Goal: Task Accomplishment & Management: Manage account settings

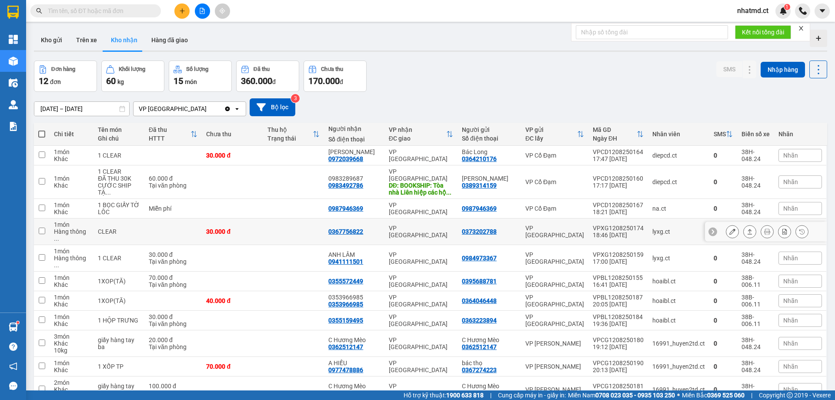
click at [263, 218] on td "30.000 đ" at bounding box center [232, 231] width 61 height 27
checkbox input "true"
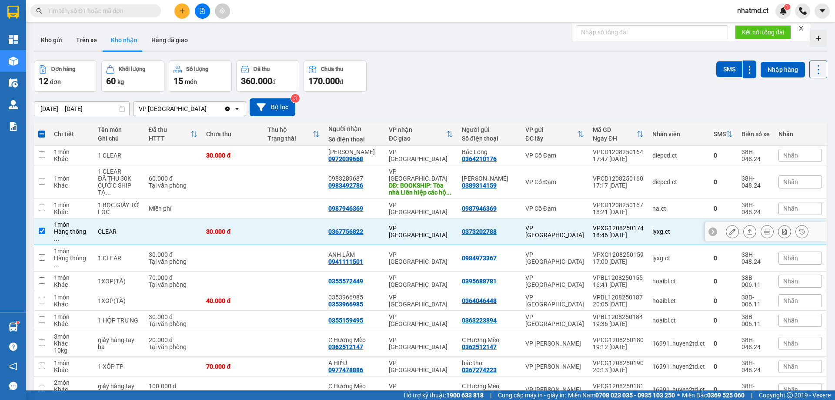
click at [730, 224] on button at bounding box center [733, 231] width 12 height 15
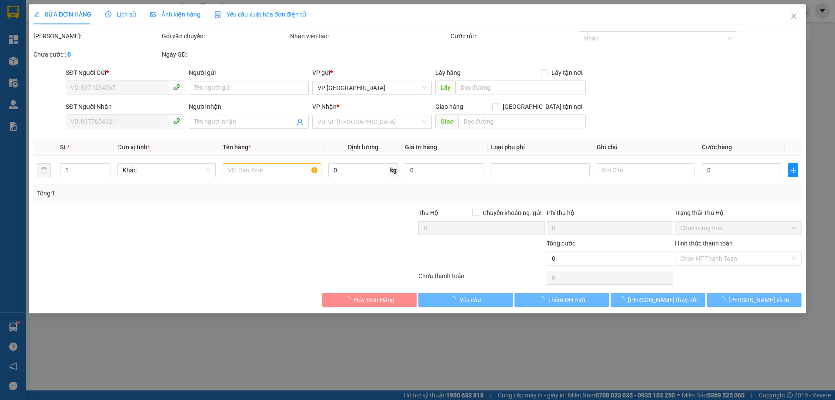
type input "0373202788"
type input "0367756822"
type input "30.000"
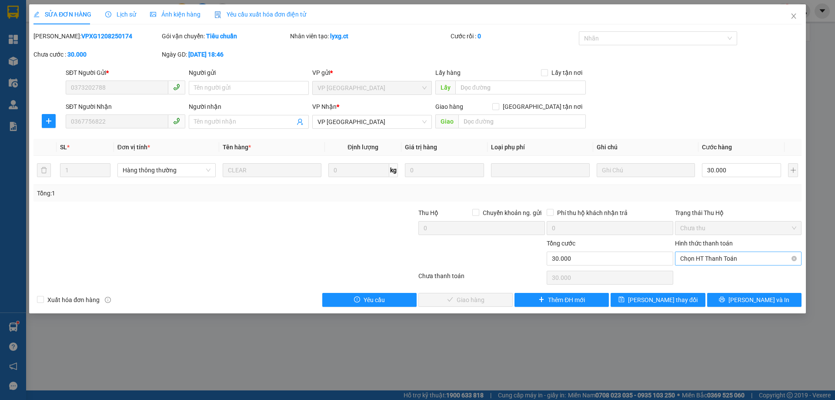
click at [708, 258] on span "Chọn HT Thanh Toán" at bounding box center [738, 258] width 116 height 13
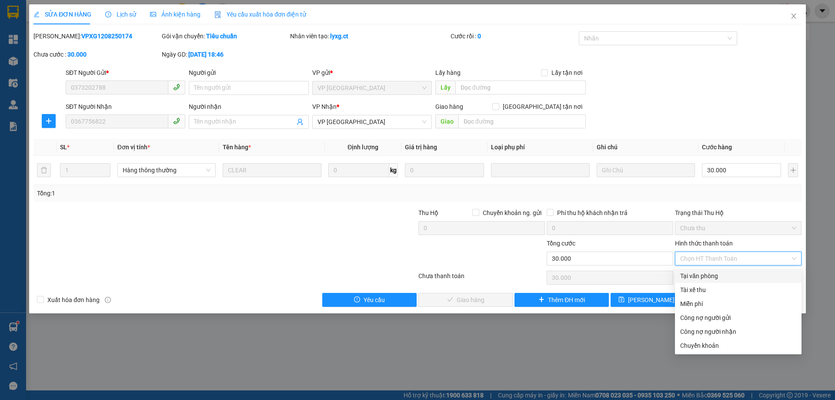
click at [723, 281] on div "Tại văn phòng" at bounding box center [738, 276] width 127 height 14
type input "0"
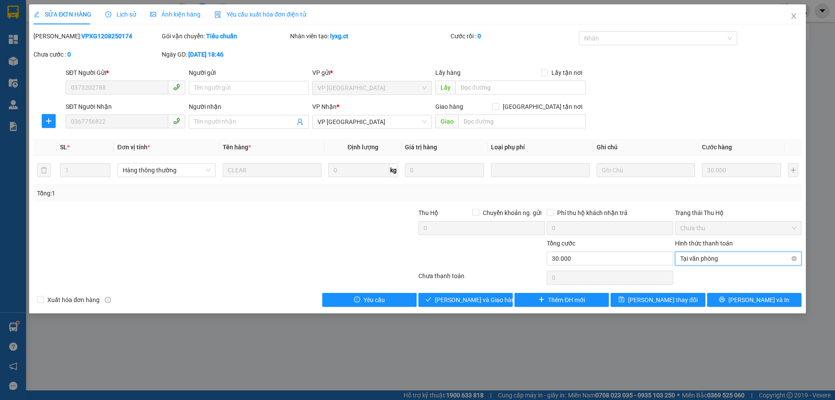
click at [760, 258] on span "Tại văn phòng" at bounding box center [738, 258] width 116 height 13
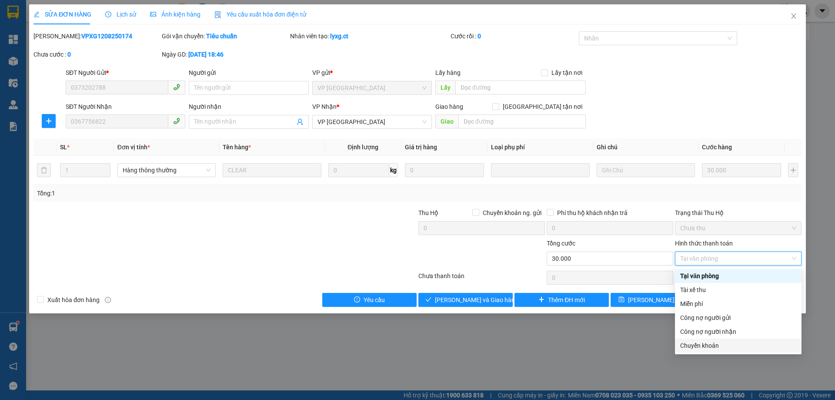
drag, startPoint x: 725, startPoint y: 344, endPoint x: 594, endPoint y: 335, distance: 131.2
click at [725, 344] on div "Chuyển khoản" at bounding box center [738, 346] width 116 height 10
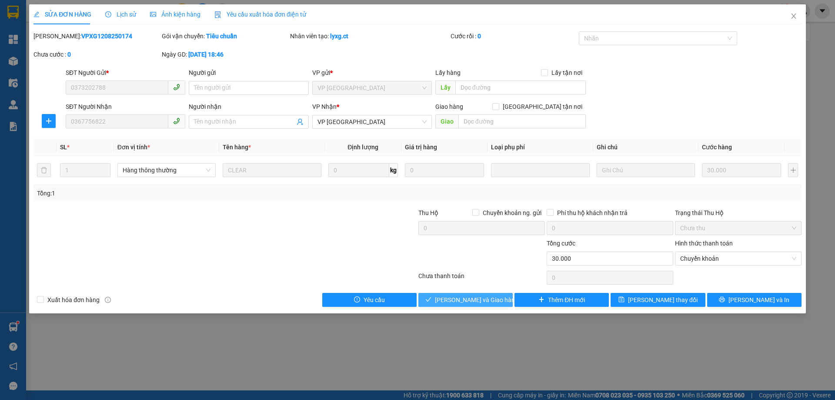
click at [490, 303] on span "[PERSON_NAME] và Giao hàng" at bounding box center [477, 300] width 84 height 10
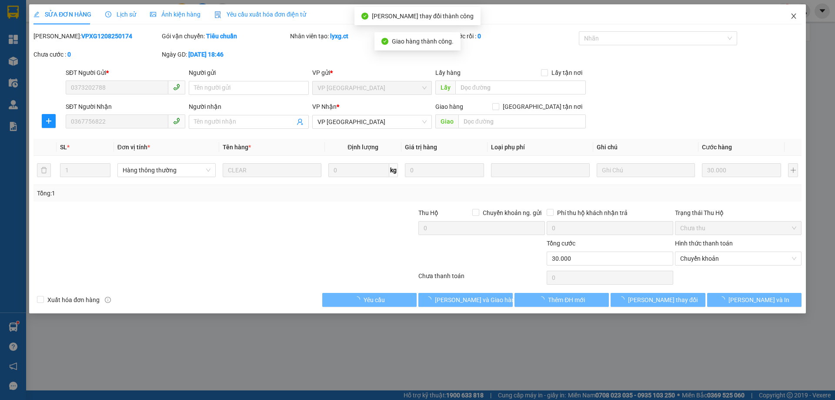
click at [793, 19] on icon "close" at bounding box center [793, 16] width 7 height 7
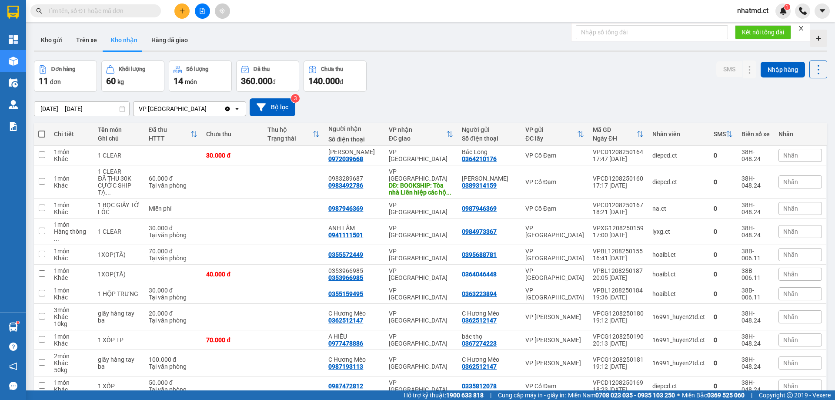
click at [179, 11] on icon "plus" at bounding box center [182, 11] width 6 height 6
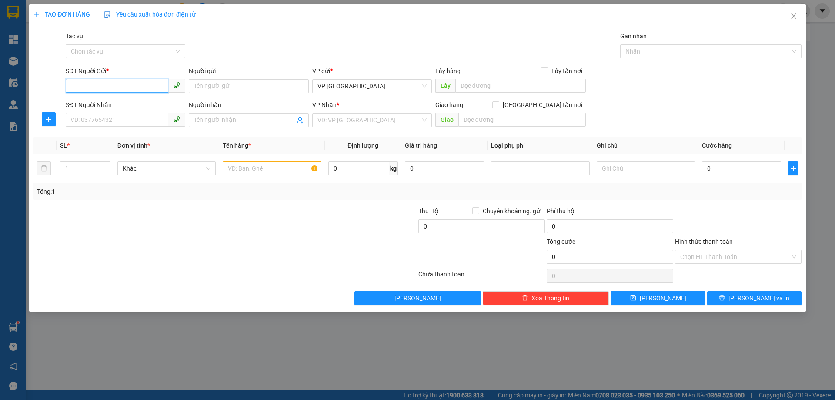
click at [111, 90] on input "SĐT Người Gửi *" at bounding box center [117, 86] width 103 height 14
click at [109, 117] on input "SĐT Người Nhận" at bounding box center [117, 120] width 103 height 14
click at [117, 86] on input "SĐT Người Gửi *" at bounding box center [117, 86] width 103 height 14
click at [129, 115] on input "SĐT Người Nhận" at bounding box center [117, 120] width 103 height 14
click at [131, 115] on input "SĐT Người Nhận" at bounding box center [117, 120] width 103 height 14
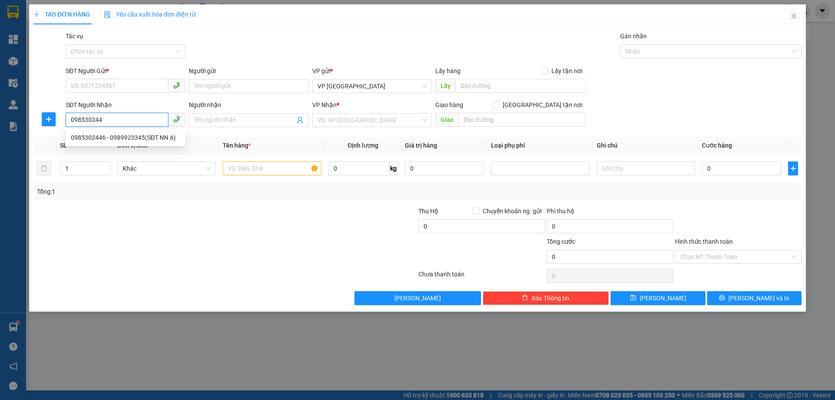
type input "0985302446"
click at [138, 138] on div "0985302446 - 0989923345(SĐT NN Ạ)" at bounding box center [125, 138] width 109 height 10
type input "0989923345(SĐT NN Ạ)"
type input "ĐẦM [PERSON_NAME]"
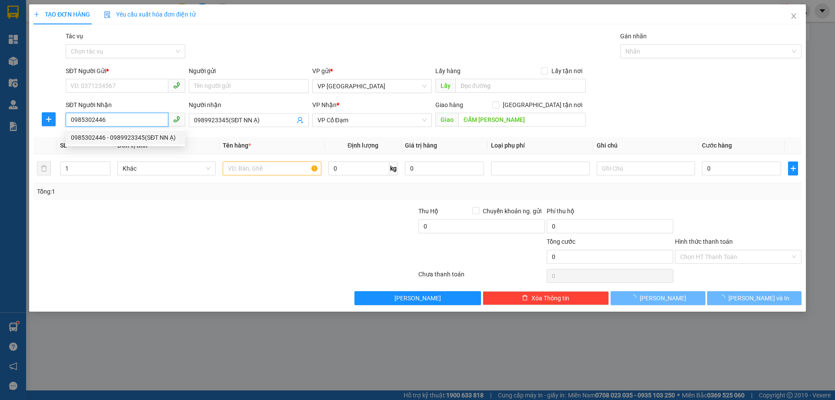
type input "1.200.000"
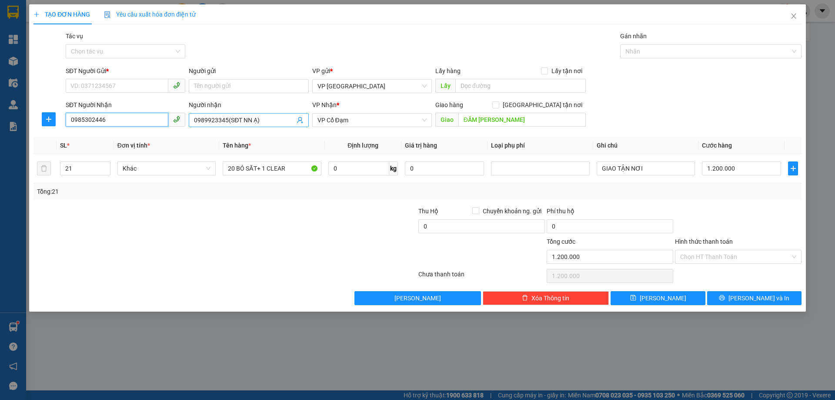
type input "0985302446"
click at [226, 123] on input "0989923345(SĐT NN Ạ)" at bounding box center [244, 120] width 100 height 10
click at [142, 92] on input "SĐT Người Gửi *" at bounding box center [117, 86] width 103 height 14
click at [144, 109] on div "0985302446 - 0989923345(SĐT NN Ạ)" at bounding box center [126, 104] width 120 height 14
type input "0985302446"
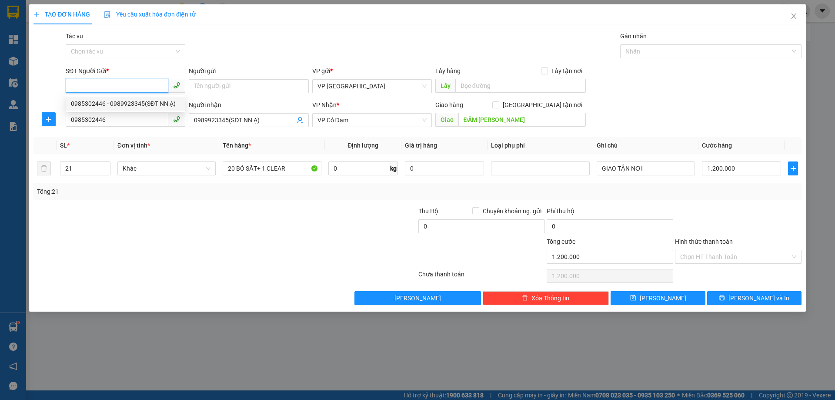
type input "0989923345(SĐT NN Ạ)"
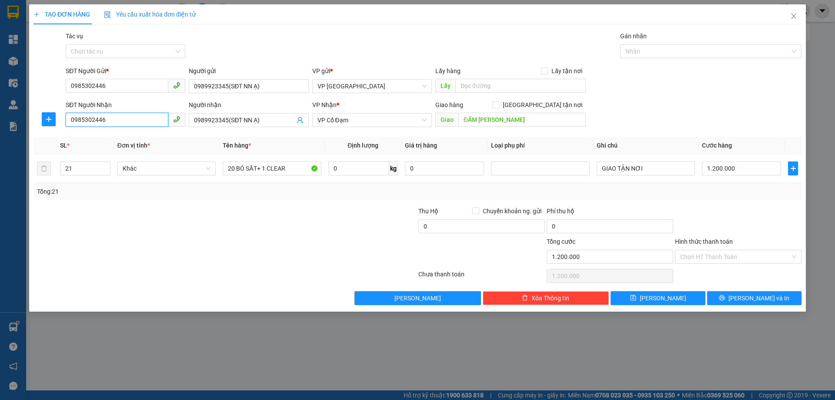
click at [142, 116] on input "0985302446" at bounding box center [117, 120] width 103 height 14
click at [142, 121] on input "0985302446" at bounding box center [117, 120] width 103 height 14
click at [204, 218] on div at bounding box center [161, 221] width 257 height 30
click at [229, 87] on input "0989923345(SĐT NN Ạ)" at bounding box center [249, 86] width 120 height 14
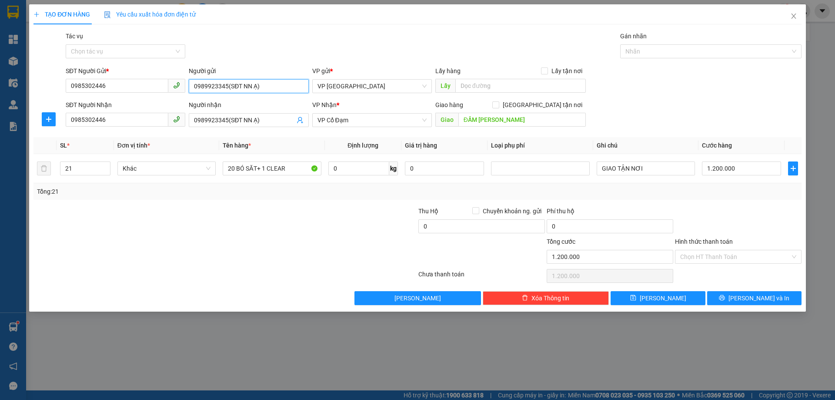
click at [229, 87] on input "0989923345(SĐT NN Ạ)" at bounding box center [249, 86] width 120 height 14
click at [130, 88] on input "0985302446" at bounding box center [117, 86] width 103 height 14
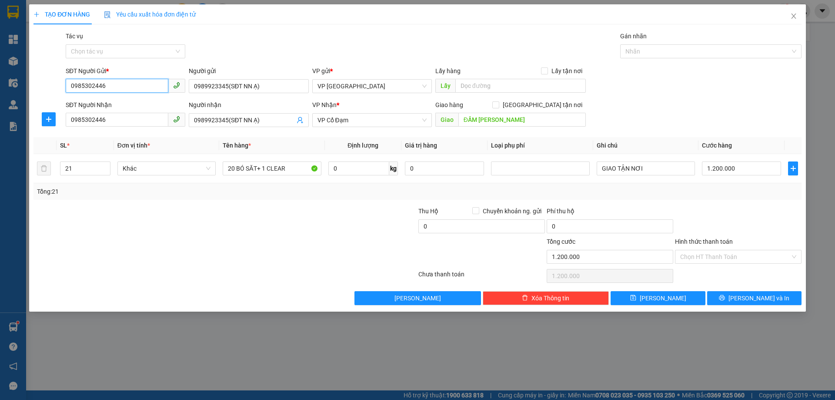
click at [130, 88] on input "0985302446" at bounding box center [117, 86] width 103 height 14
click at [211, 230] on div at bounding box center [161, 221] width 257 height 30
click at [264, 83] on input "0989923345(SĐT NN Ạ)" at bounding box center [249, 86] width 120 height 14
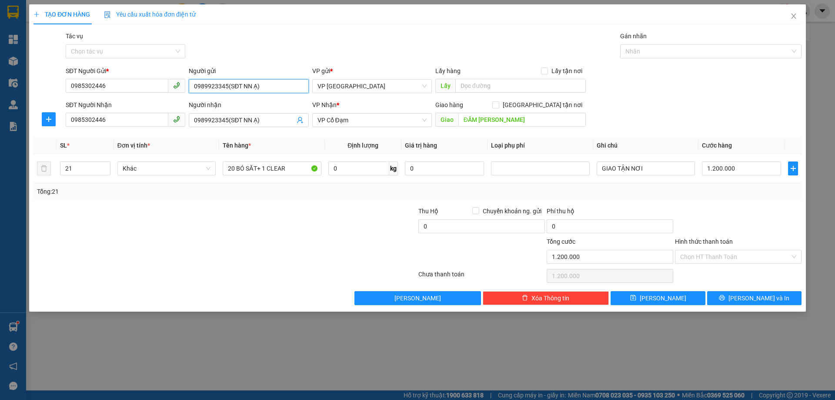
click at [264, 83] on input "0989923345(SĐT NN Ạ)" at bounding box center [249, 86] width 120 height 14
click at [718, 167] on input "1.200.000" at bounding box center [741, 168] width 79 height 14
type input "0"
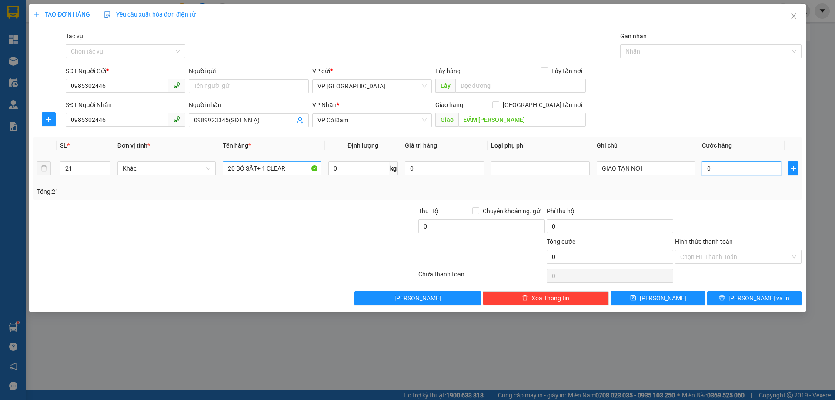
type input "0"
click at [277, 173] on input "20 BÓ SĂT+ 1 CLEAR" at bounding box center [272, 168] width 98 height 14
click at [286, 172] on input "8 CUON LUOI CH" at bounding box center [272, 168] width 98 height 14
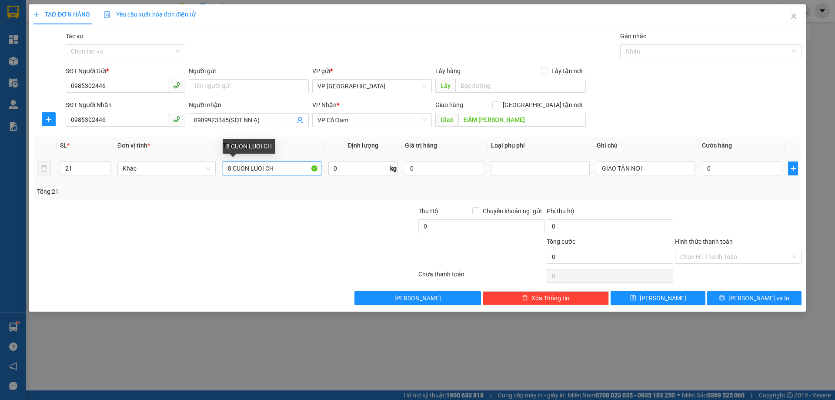
click at [286, 172] on input "8 CUON LUOI CH" at bounding box center [272, 168] width 98 height 14
click at [271, 173] on input "8 CUOOJN" at bounding box center [272, 168] width 98 height 14
click at [271, 171] on input "8 CUOOJN" at bounding box center [272, 168] width 98 height 14
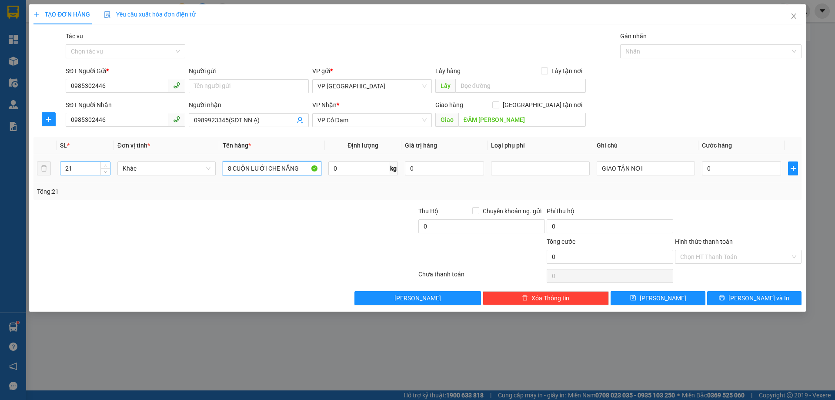
type input "8 CUỘN LƯỚI CHE NẮNG"
click at [92, 167] on input "21" at bounding box center [85, 168] width 50 height 13
type input "8"
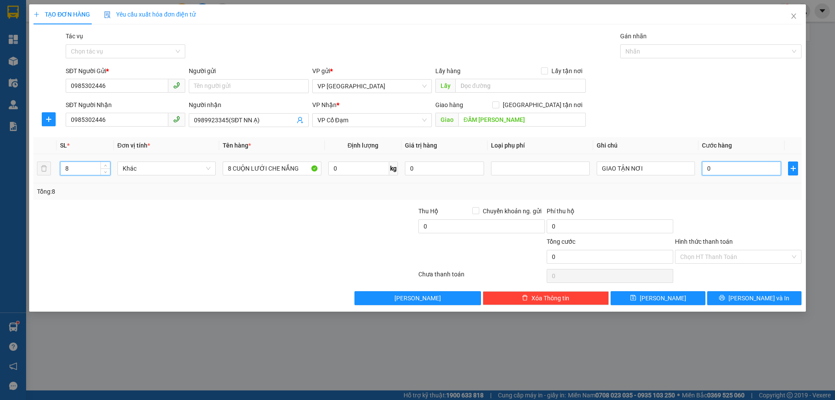
click at [730, 169] on input "0" at bounding box center [741, 168] width 79 height 14
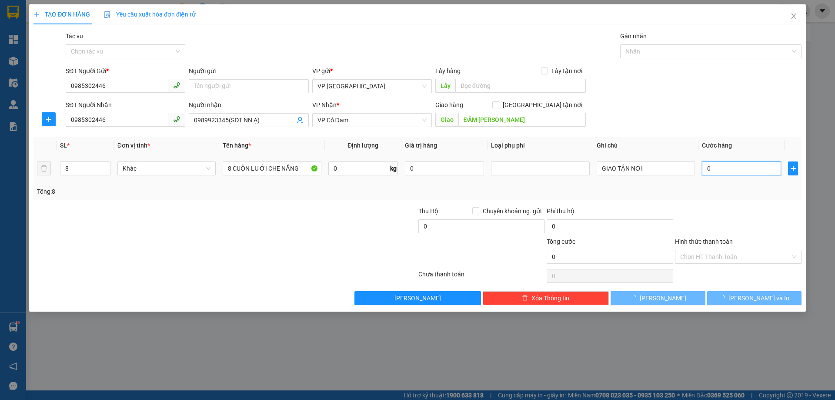
type input "4"
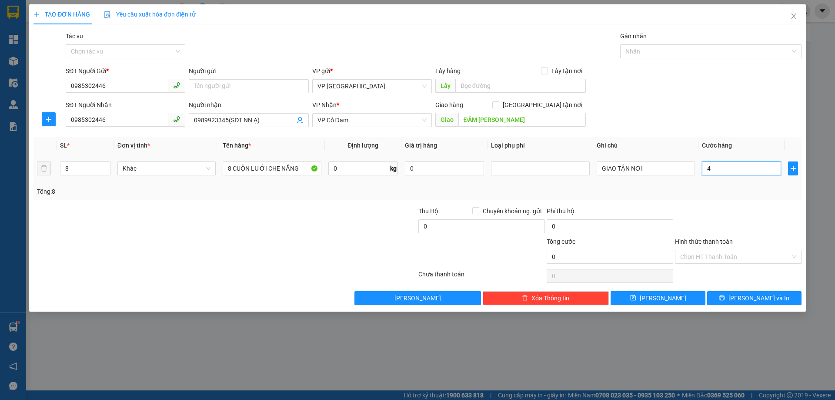
type input "4"
type input "40"
type input "400"
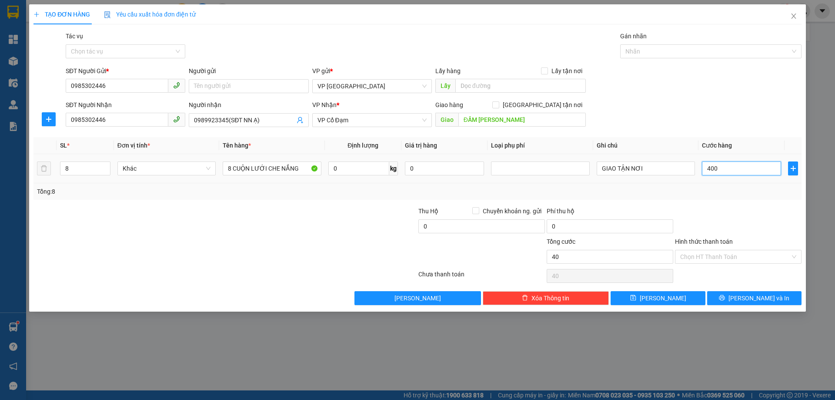
type input "400"
type input "4.000"
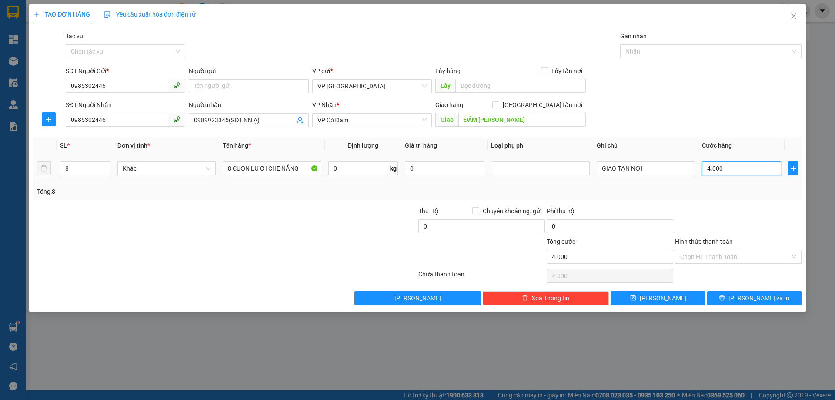
type input "400"
type input "400.000"
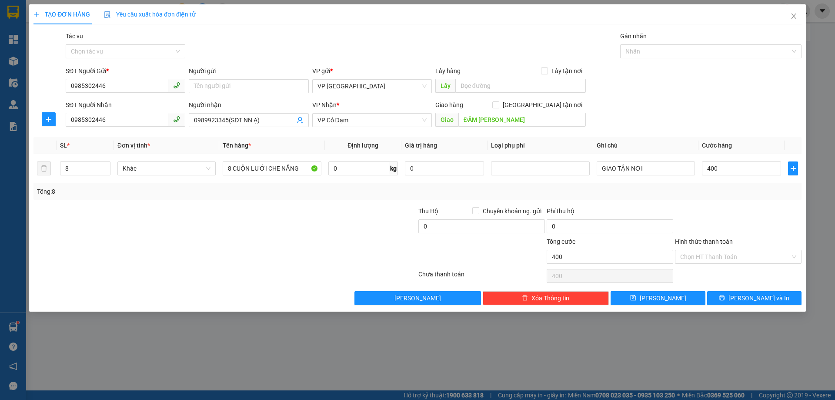
type input "400.000"
click at [767, 225] on div at bounding box center [738, 221] width 128 height 30
click at [751, 294] on span "[PERSON_NAME] và In" at bounding box center [759, 298] width 61 height 10
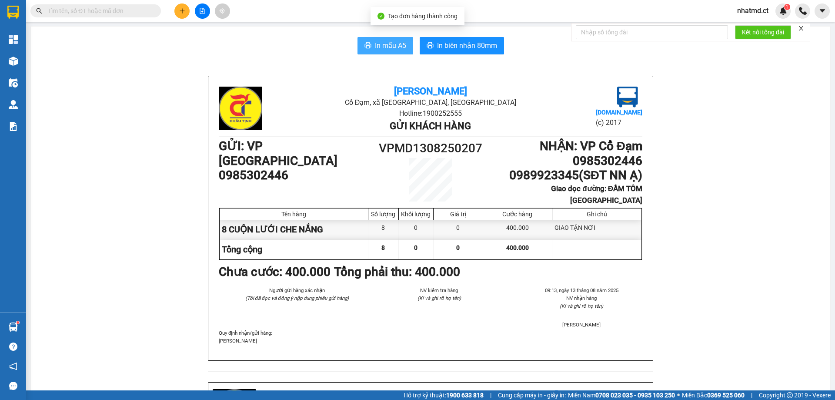
click at [388, 51] on span "In mẫu A5" at bounding box center [390, 45] width 31 height 11
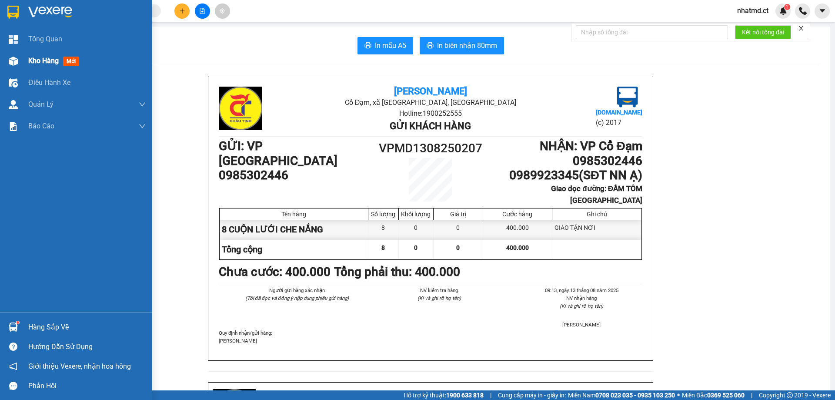
click at [48, 64] on span "Kho hàng" at bounding box center [43, 61] width 30 height 8
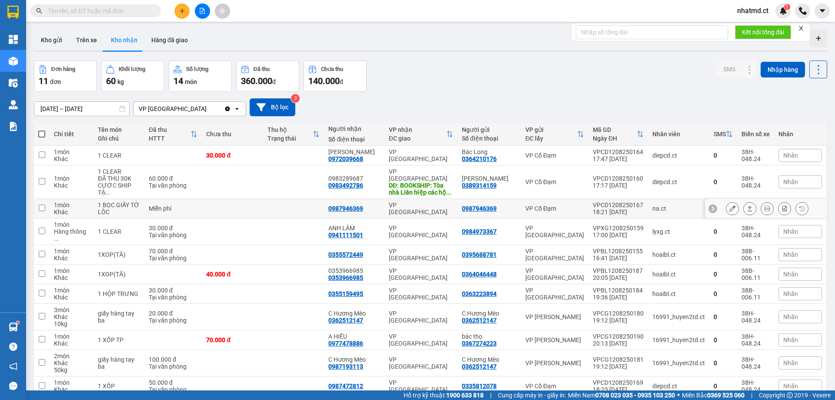
click at [288, 207] on td at bounding box center [293, 209] width 61 height 20
checkbox input "true"
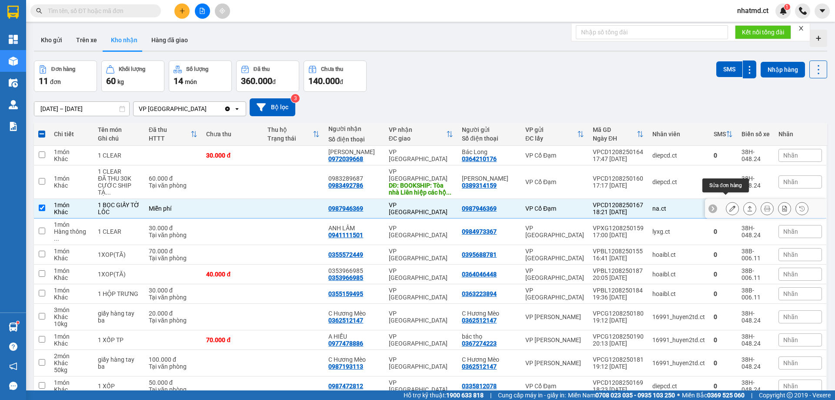
click at [730, 205] on icon at bounding box center [733, 208] width 6 height 6
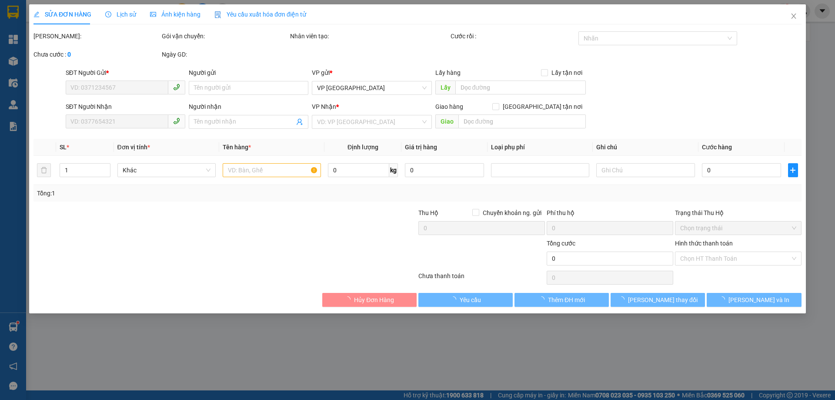
type input "0987946369"
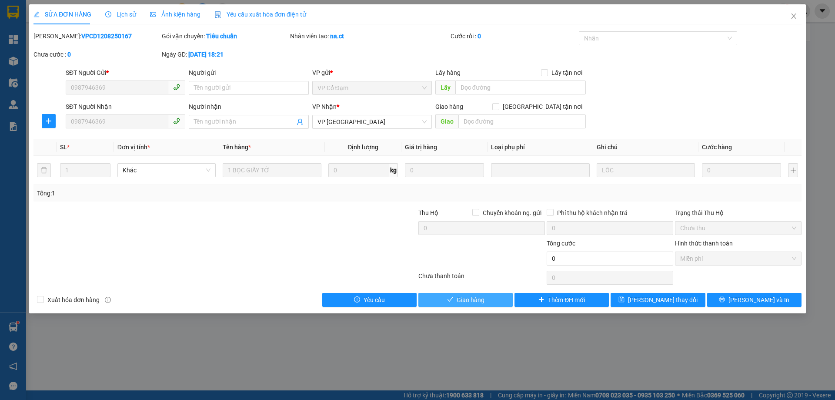
click at [477, 302] on span "Giao hàng" at bounding box center [471, 300] width 28 height 10
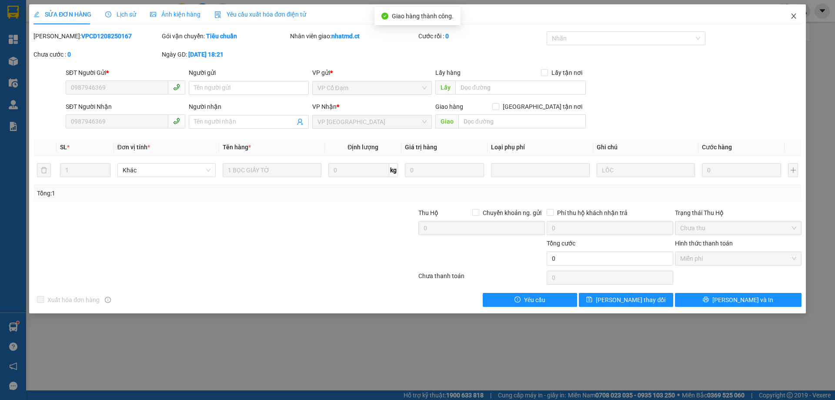
click at [797, 15] on icon "close" at bounding box center [793, 16] width 7 height 7
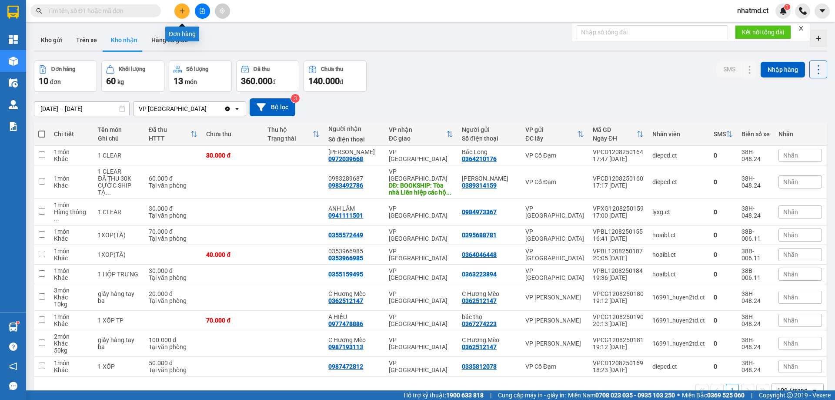
click at [183, 9] on icon "plus" at bounding box center [182, 11] width 6 height 6
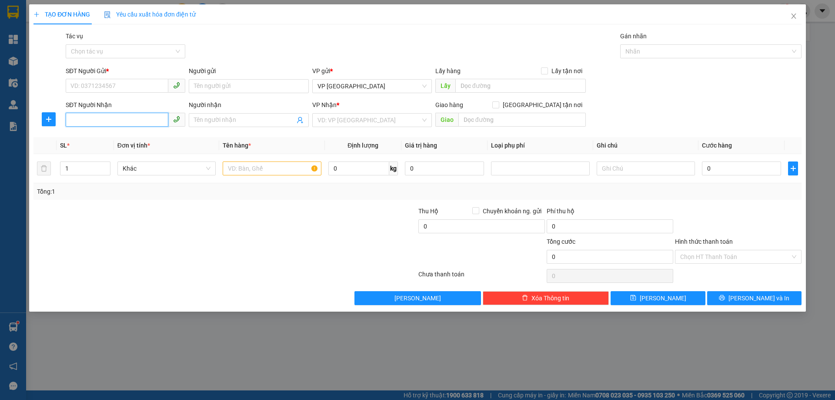
click at [124, 119] on input "SĐT Người Nhận" at bounding box center [117, 120] width 103 height 14
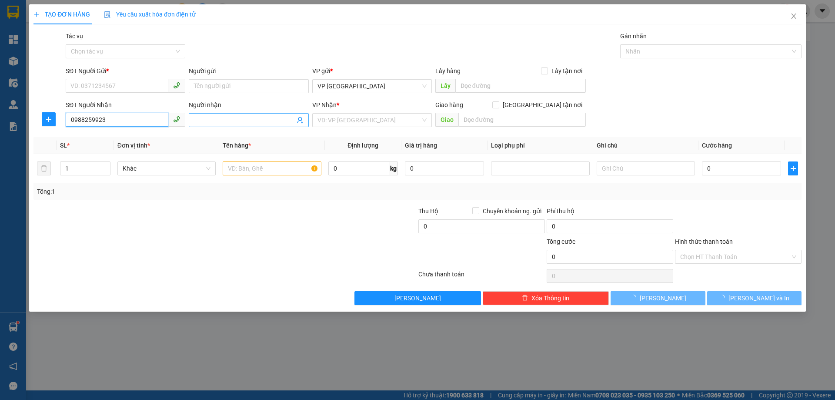
type input "0988259923"
click at [229, 116] on input "Người nhận" at bounding box center [244, 120] width 100 height 10
click at [102, 122] on input "0988259923" at bounding box center [117, 120] width 103 height 14
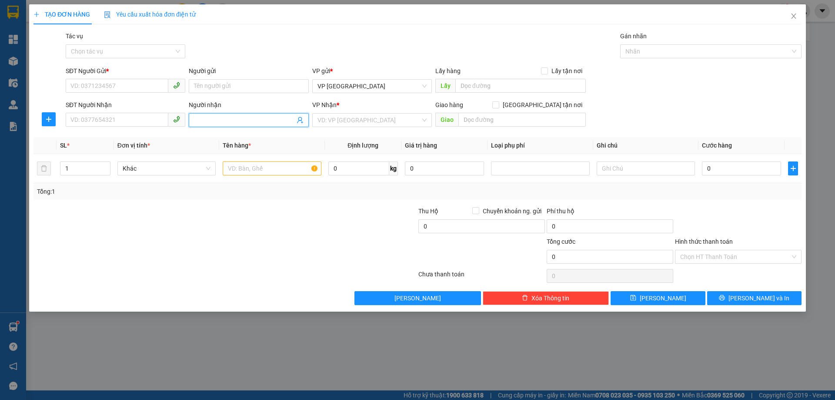
paste input "0988259923"
type input "0988259923"
click at [136, 118] on input "SĐT Người Nhận" at bounding box center [117, 120] width 103 height 14
click at [145, 122] on input "0987617198" at bounding box center [117, 120] width 103 height 14
type input "0987617198"
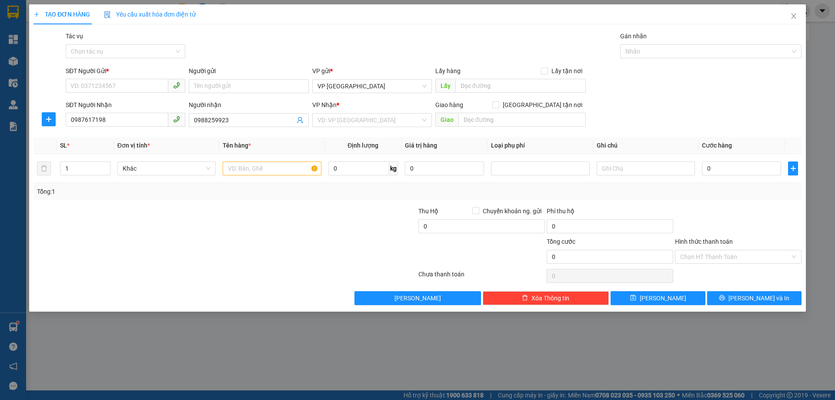
click at [145, 76] on div "SĐT Người Gửi *" at bounding box center [126, 72] width 120 height 13
click at [147, 80] on input "SĐT Người Gửi *" at bounding box center [117, 86] width 103 height 14
click at [144, 121] on input "0987617198" at bounding box center [117, 120] width 103 height 14
click at [262, 117] on input "0988259923" at bounding box center [244, 120] width 100 height 10
click at [143, 87] on input "SĐT Người Gửi *" at bounding box center [117, 86] width 103 height 14
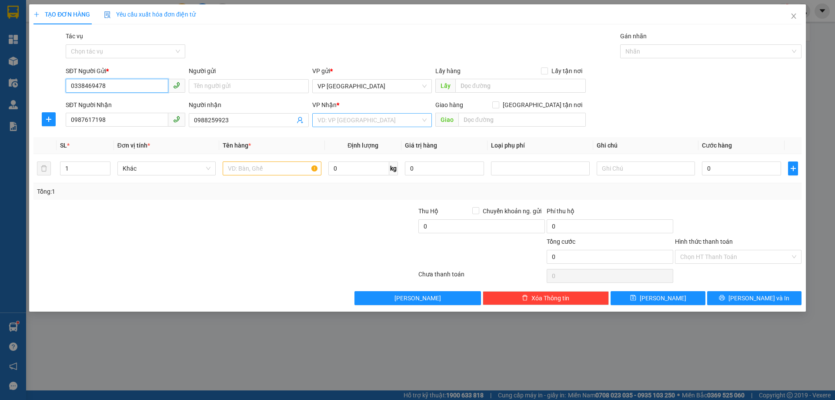
type input "0338469478"
click at [350, 117] on input "search" at bounding box center [369, 120] width 103 height 13
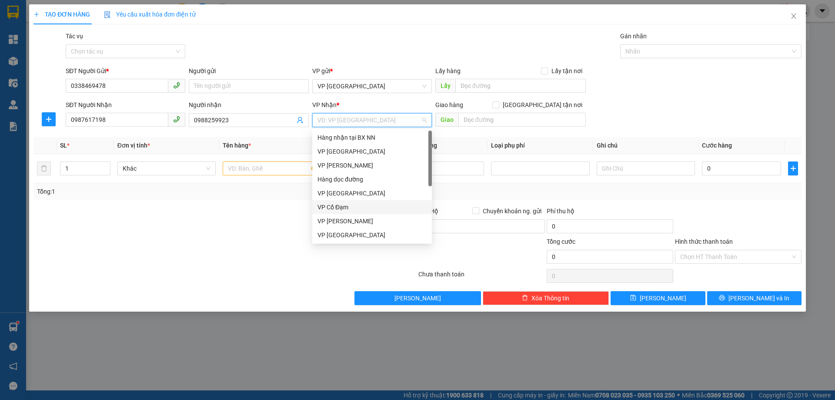
click at [332, 211] on div "VP Cổ Đạm" at bounding box center [372, 207] width 109 height 10
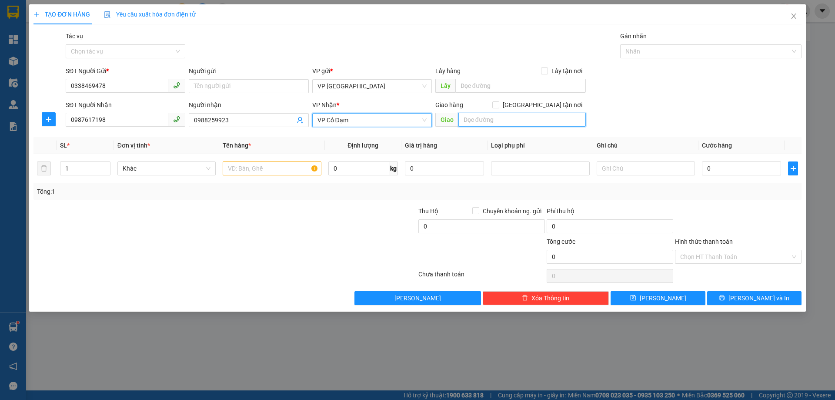
click at [491, 126] on input "text" at bounding box center [522, 120] width 127 height 14
click at [252, 175] on div at bounding box center [272, 168] width 98 height 17
click at [252, 171] on input "text" at bounding box center [272, 168] width 98 height 14
click at [493, 120] on input "X HẢI" at bounding box center [522, 120] width 127 height 14
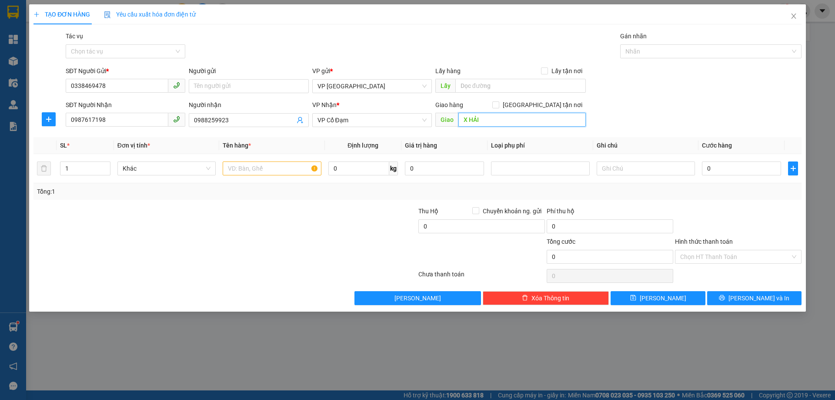
click at [493, 120] on input "X HẢI" at bounding box center [522, 120] width 127 height 14
type input "[GEOGRAPHIC_DATA][PERSON_NAME]"
click at [265, 165] on input "text" at bounding box center [272, 168] width 98 height 14
click at [283, 164] on input "text" at bounding box center [272, 168] width 98 height 14
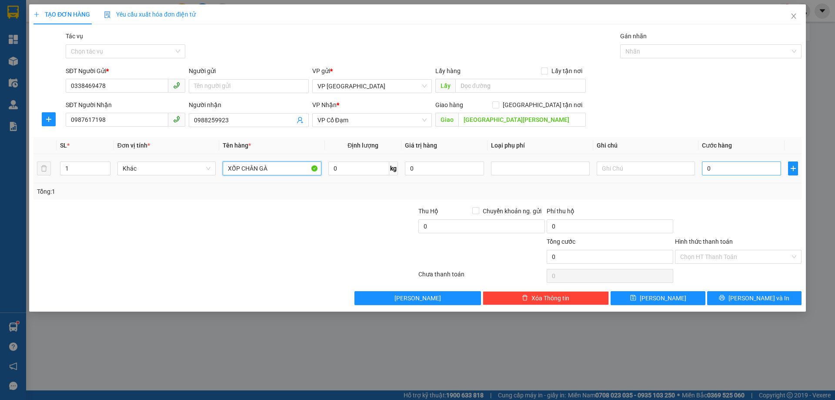
type input "XỐP CHÂN GÀ"
click at [742, 170] on input "0" at bounding box center [741, 168] width 79 height 14
click at [742, 169] on input "0" at bounding box center [741, 168] width 79 height 14
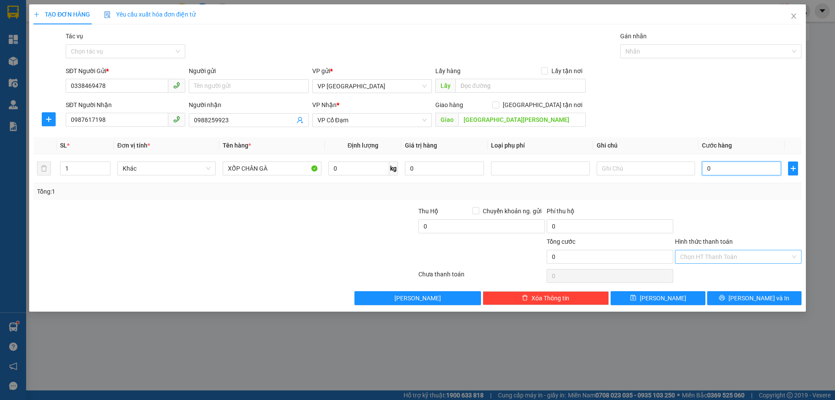
type input "5"
type input "0"
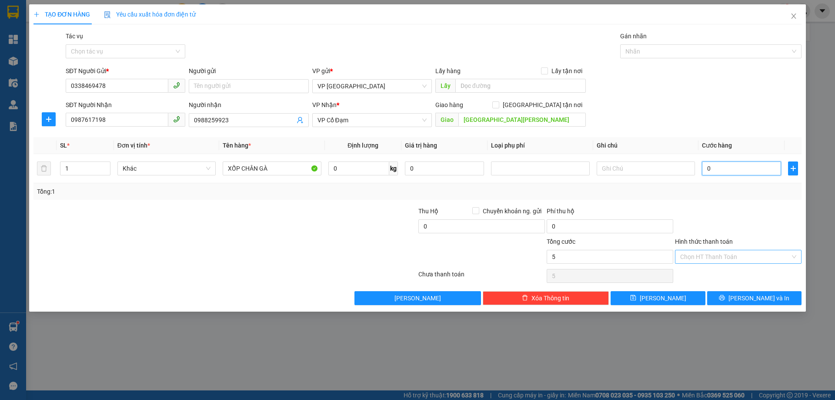
type input "0"
click at [523, 124] on input "[GEOGRAPHIC_DATA][PERSON_NAME]" at bounding box center [522, 120] width 127 height 14
type input "[GEOGRAPHIC_DATA][PERSON_NAME]"
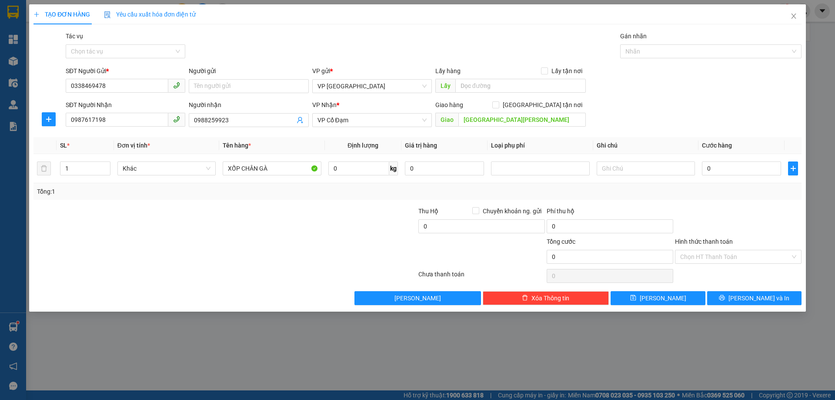
click at [262, 233] on div at bounding box center [161, 221] width 257 height 30
click at [720, 173] on input "0" at bounding box center [741, 168] width 79 height 14
type input "6"
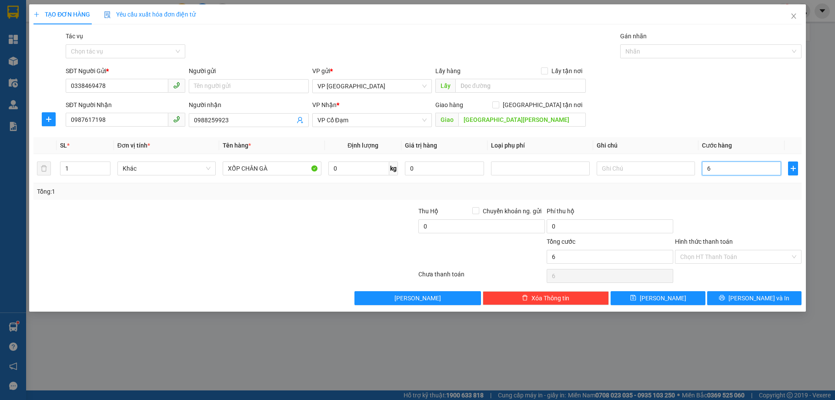
type input "60"
type input "60.000"
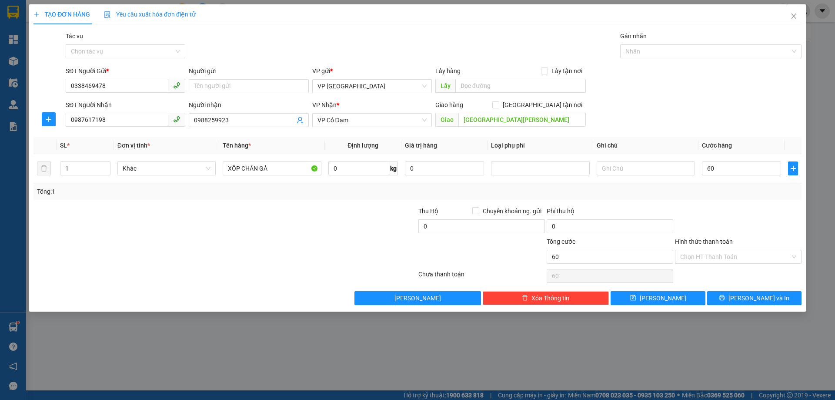
type input "60.000"
drag, startPoint x: 327, startPoint y: 31, endPoint x: 426, endPoint y: 53, distance: 102.0
click at [425, 54] on div "Gói vận chuyển * Tiêu chuẩn Tác vụ Chọn tác vụ Gán nhãn Nhãn" at bounding box center [434, 46] width 740 height 30
click at [723, 174] on input "60.000" at bounding box center [741, 168] width 79 height 14
type input "7"
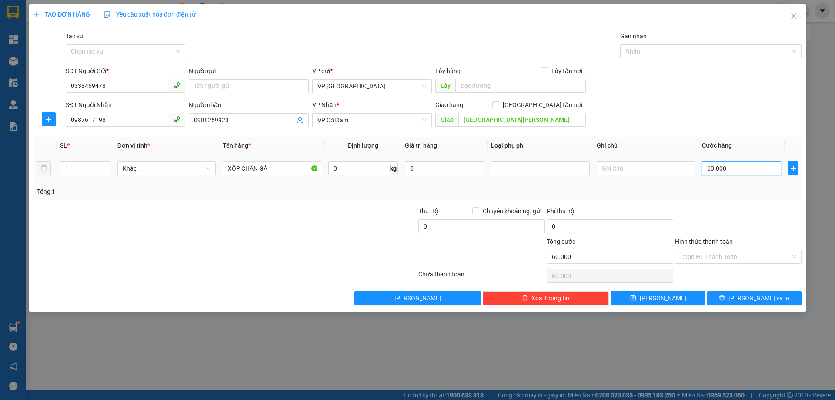
type input "7"
type input "70"
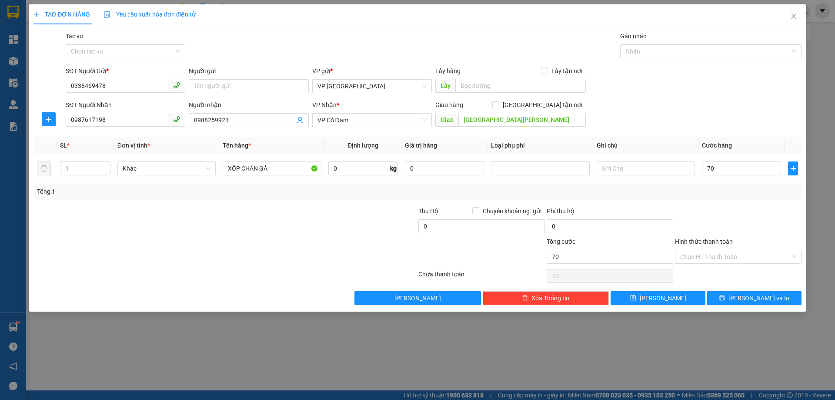
type input "70.000"
click at [736, 184] on div "Tổng: 1" at bounding box center [417, 191] width 768 height 17
click at [750, 302] on span "[PERSON_NAME] và In" at bounding box center [759, 298] width 61 height 10
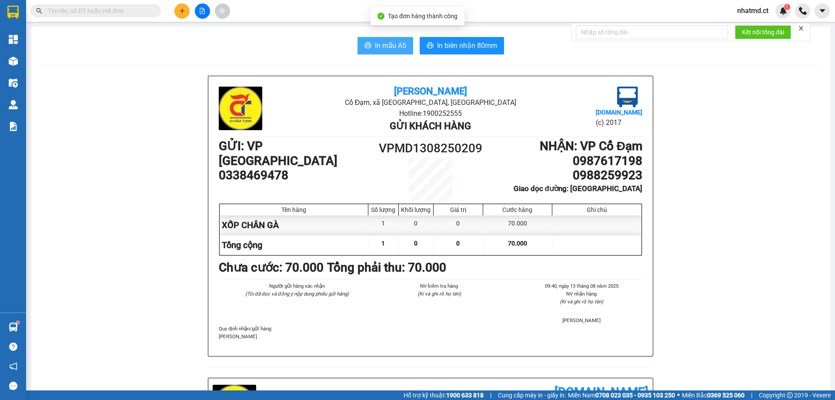
click at [397, 48] on span "In mẫu A5" at bounding box center [390, 45] width 31 height 11
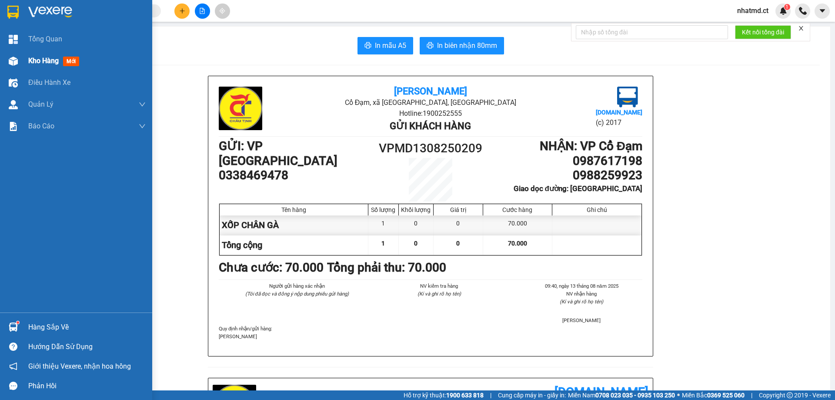
click at [47, 63] on span "Kho hàng" at bounding box center [43, 61] width 30 height 8
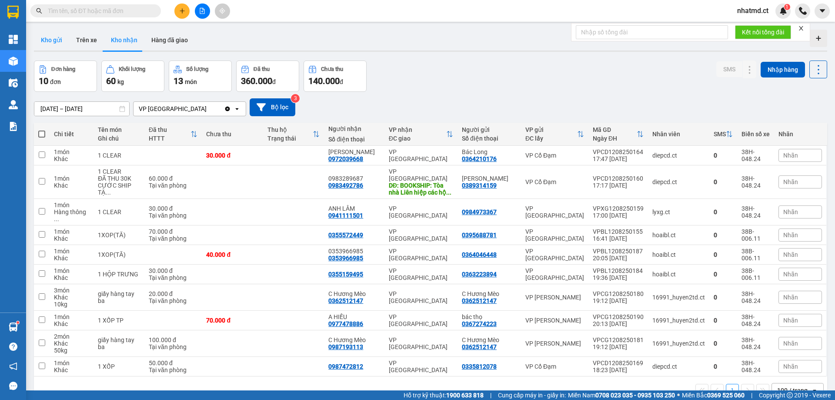
click at [67, 44] on button "Kho gửi" at bounding box center [51, 40] width 35 height 21
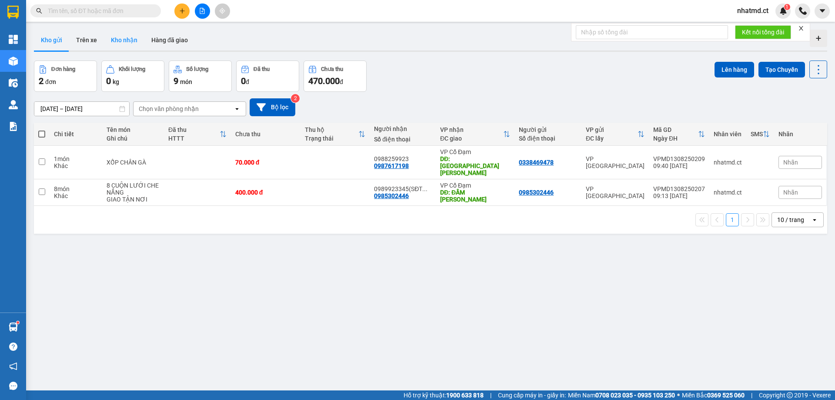
click at [131, 42] on button "Kho nhận" at bounding box center [124, 40] width 40 height 21
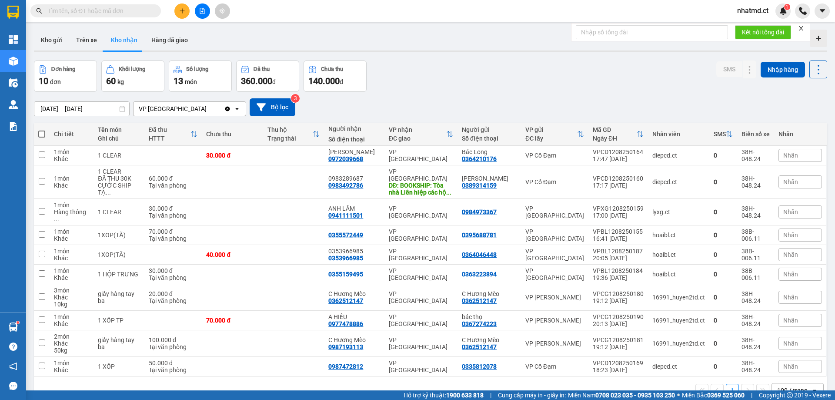
click at [184, 10] on icon "plus" at bounding box center [182, 11] width 6 height 6
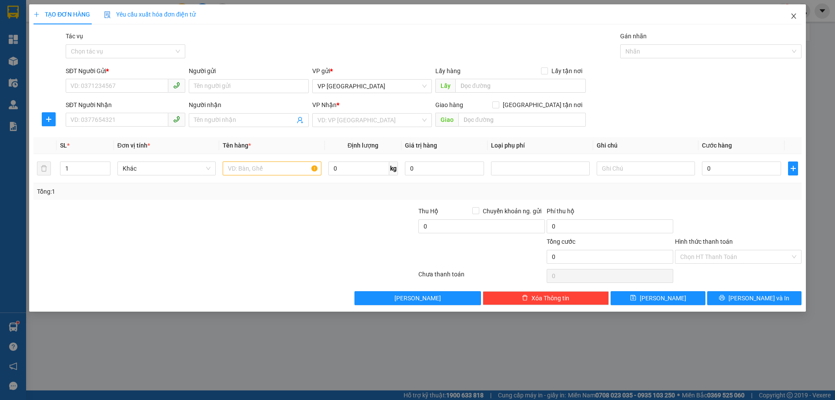
click at [787, 15] on span "Close" at bounding box center [794, 16] width 24 height 24
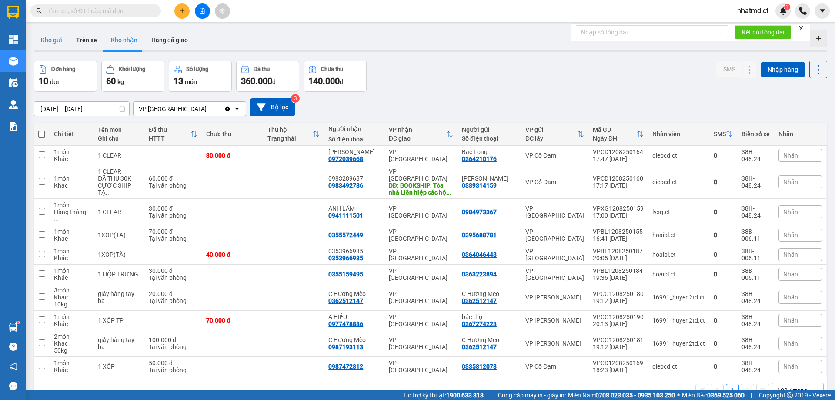
click at [48, 38] on button "Kho gửi" at bounding box center [51, 40] width 35 height 21
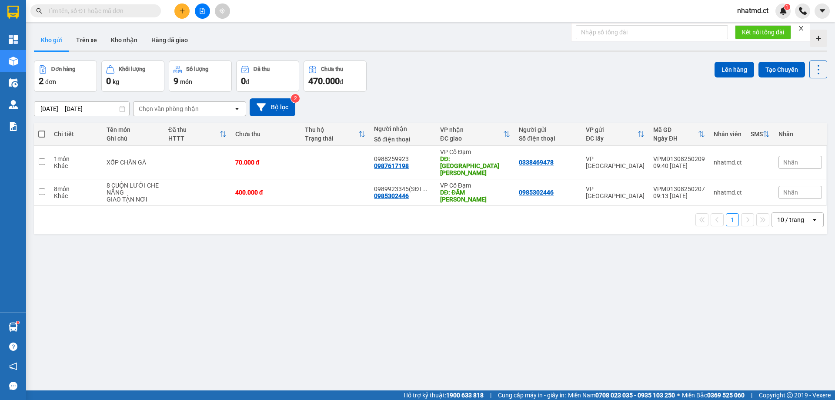
click at [136, 8] on input "text" at bounding box center [99, 11] width 103 height 10
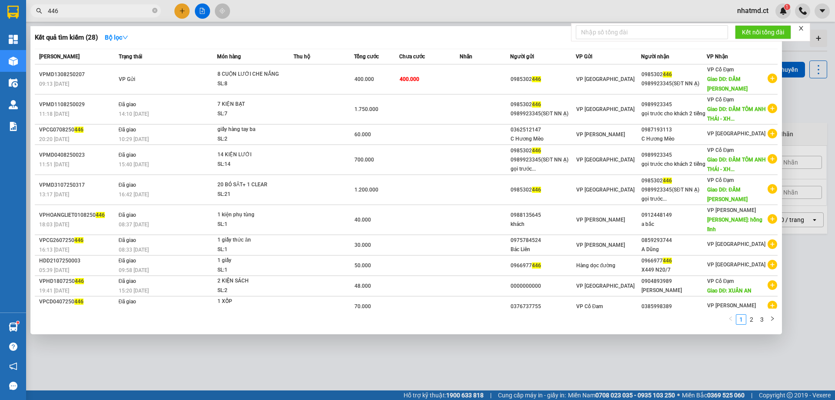
type input "446"
click at [178, 368] on div at bounding box center [417, 200] width 835 height 400
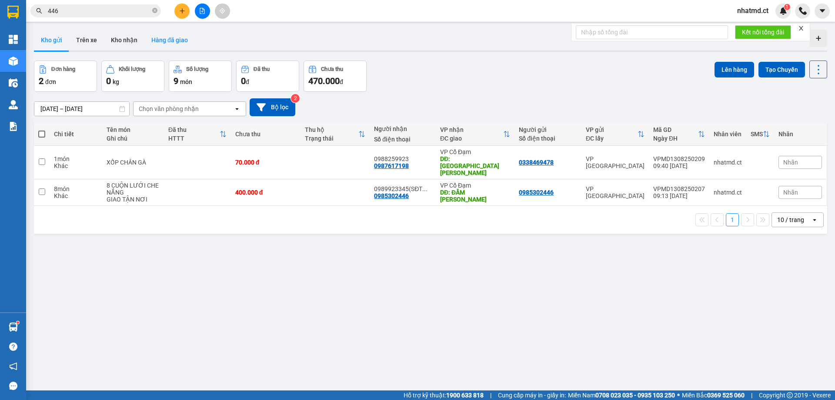
click at [147, 41] on button "Hàng đã giao" at bounding box center [169, 40] width 50 height 21
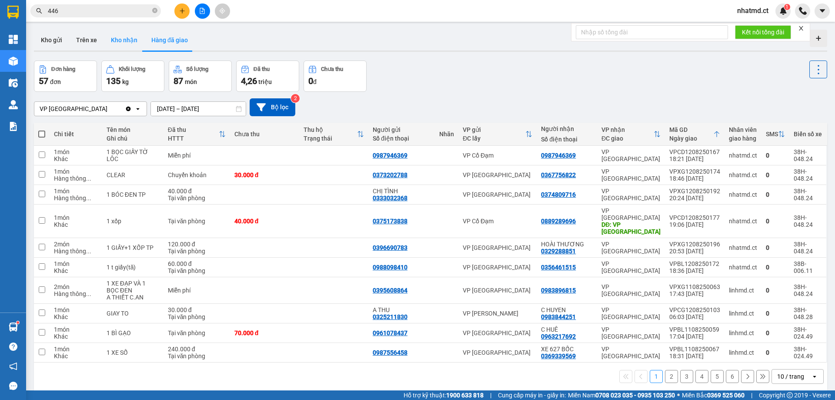
click at [131, 43] on button "Kho nhận" at bounding box center [124, 40] width 40 height 21
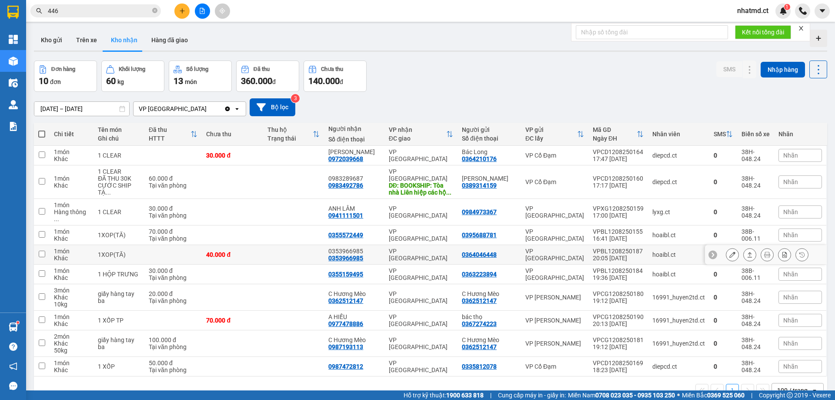
click at [384, 225] on td "0355572449" at bounding box center [354, 235] width 60 height 20
checkbox input "true"
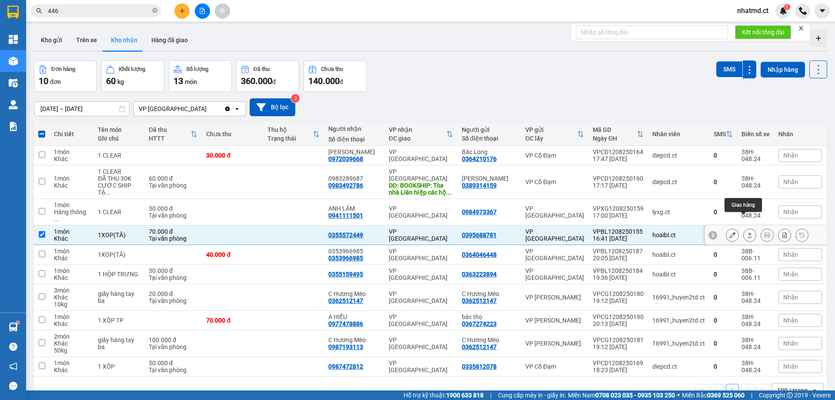
click at [730, 232] on icon at bounding box center [733, 235] width 6 height 6
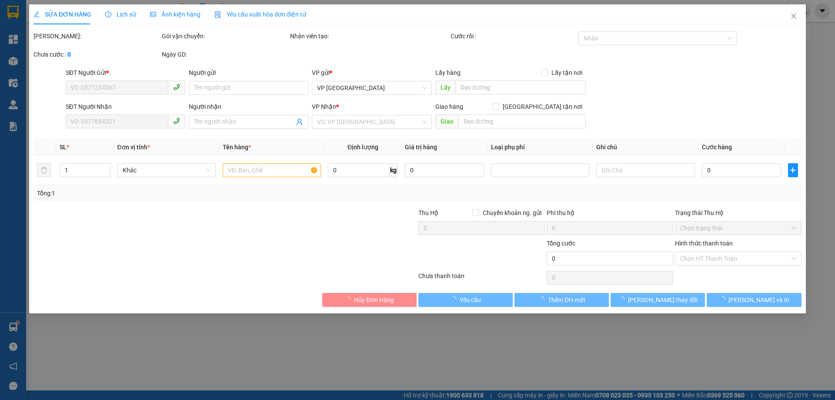
type input "0395688781"
type input "0355572449"
type input "70.000"
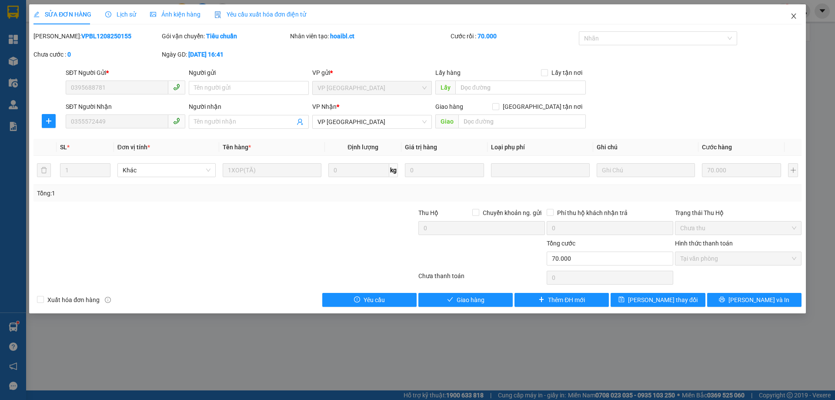
click at [788, 20] on span "Close" at bounding box center [794, 16] width 24 height 24
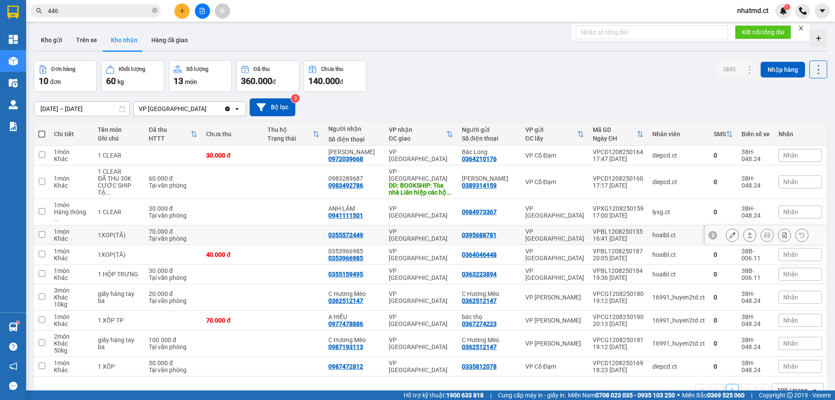
click at [431, 228] on div "VP [GEOGRAPHIC_DATA]" at bounding box center [421, 235] width 64 height 14
checkbox input "true"
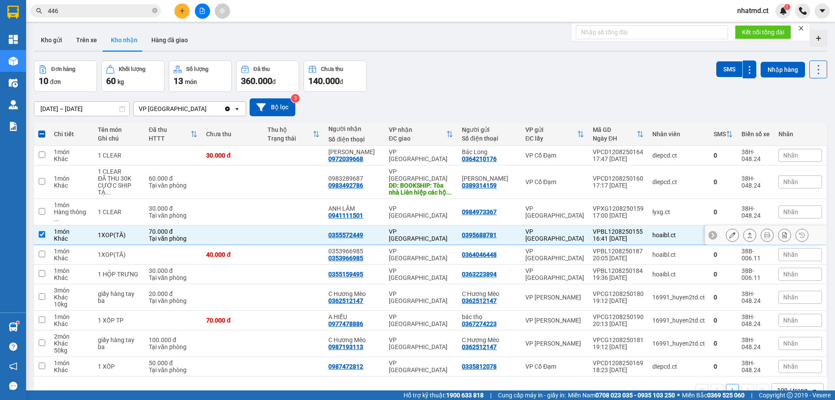
click at [727, 228] on button at bounding box center [733, 235] width 12 height 15
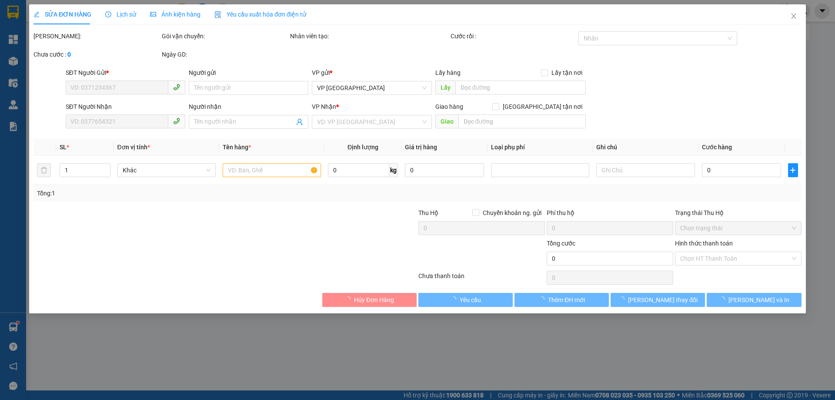
type input "0395688781"
type input "0355572449"
type input "70.000"
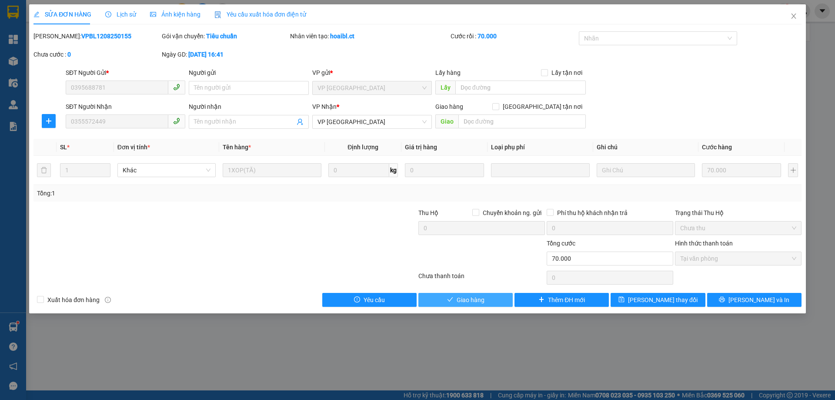
click at [458, 300] on span "Giao hàng" at bounding box center [471, 300] width 28 height 10
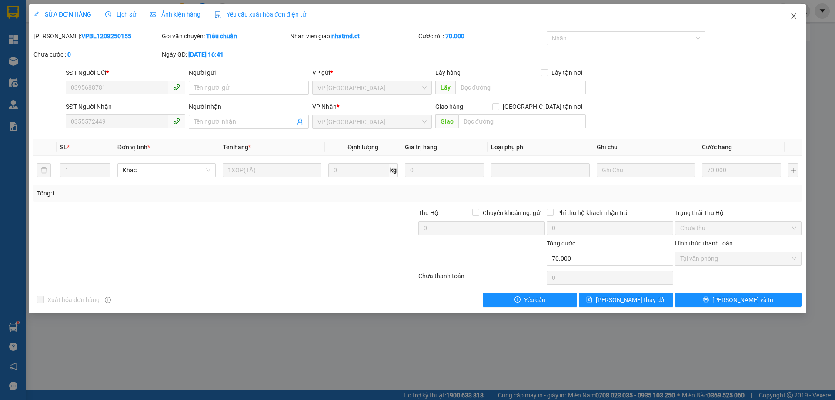
click at [795, 17] on icon "close" at bounding box center [793, 15] width 5 height 5
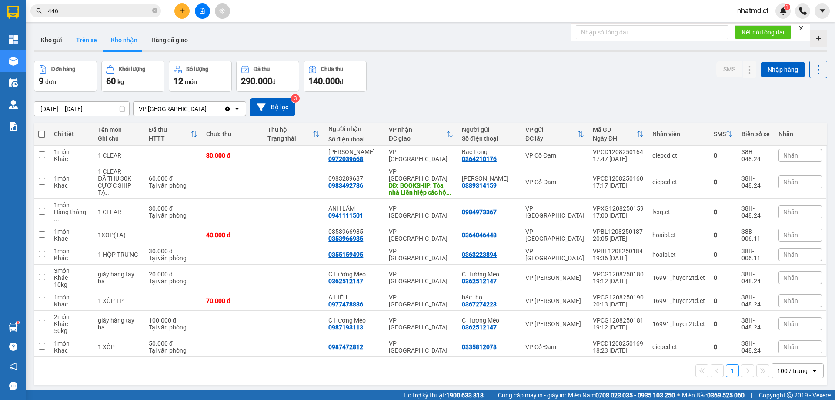
click at [77, 41] on button "Trên xe" at bounding box center [86, 40] width 35 height 21
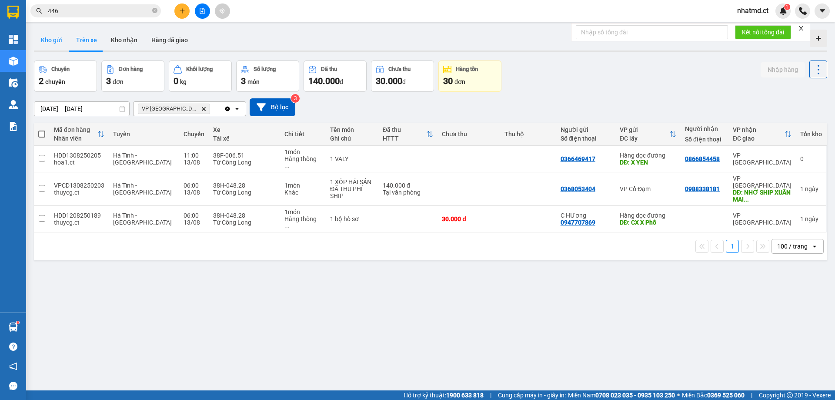
click at [41, 49] on button "Kho gửi" at bounding box center [51, 40] width 35 height 21
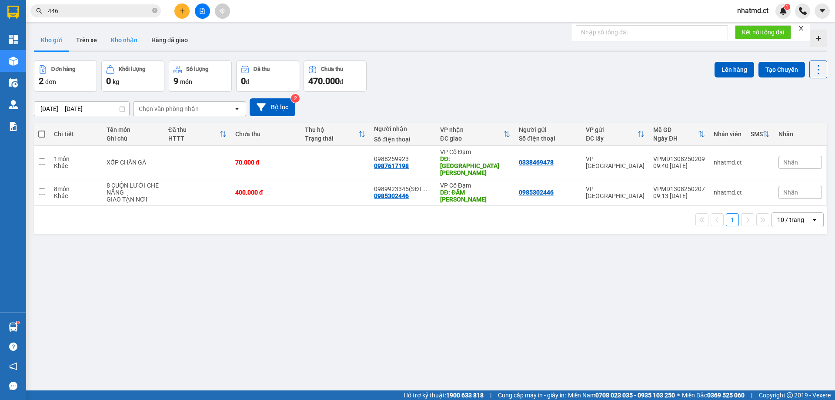
click at [117, 40] on button "Kho nhận" at bounding box center [124, 40] width 40 height 21
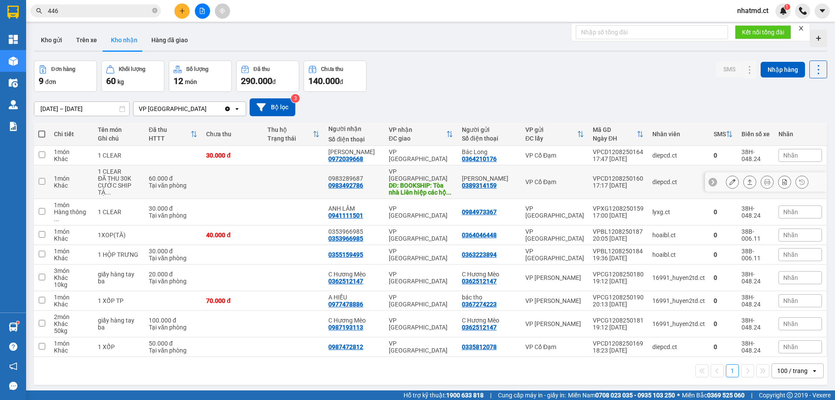
click at [233, 179] on td at bounding box center [232, 181] width 61 height 33
checkbox input "true"
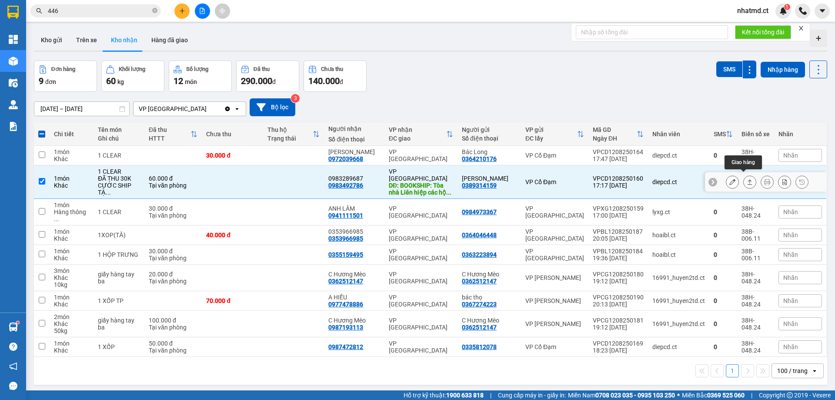
click at [731, 178] on button at bounding box center [733, 181] width 12 height 15
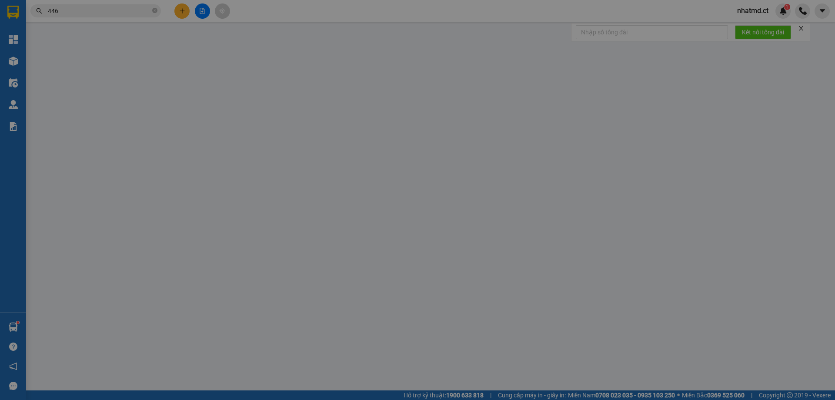
type input "0389314159"
type input "[PERSON_NAME]"
type input "0983492786"
type input "0983289687"
type input "BOOKSHIP: Tòa nhà Liên hiệp các hội KHKT [GEOGRAPHIC_DATA], Ngõ [STREET_ADDRESS]"
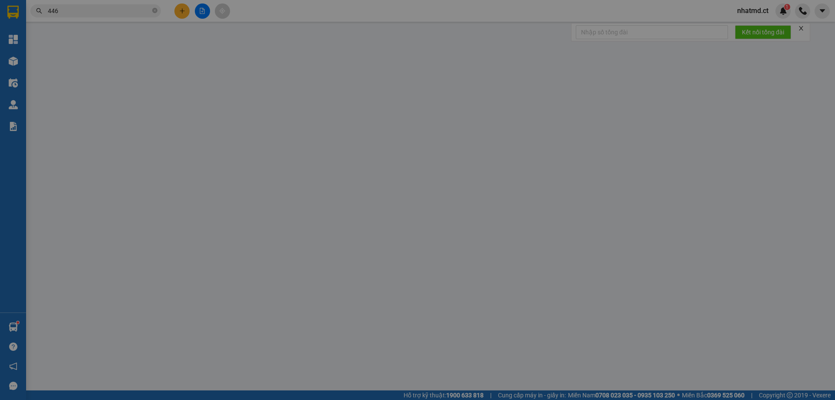
type input "60.000"
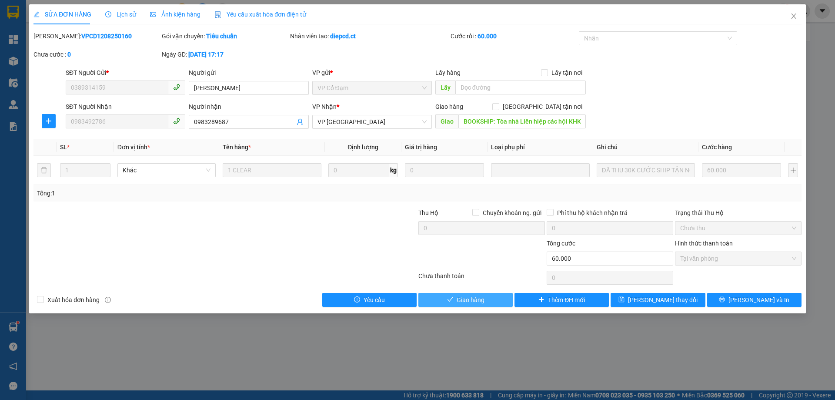
click at [452, 303] on span "check" at bounding box center [450, 299] width 6 height 7
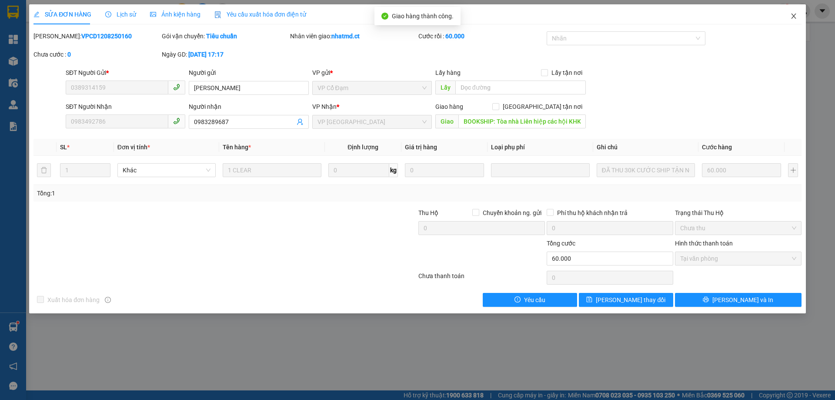
click at [793, 18] on icon "close" at bounding box center [793, 15] width 5 height 5
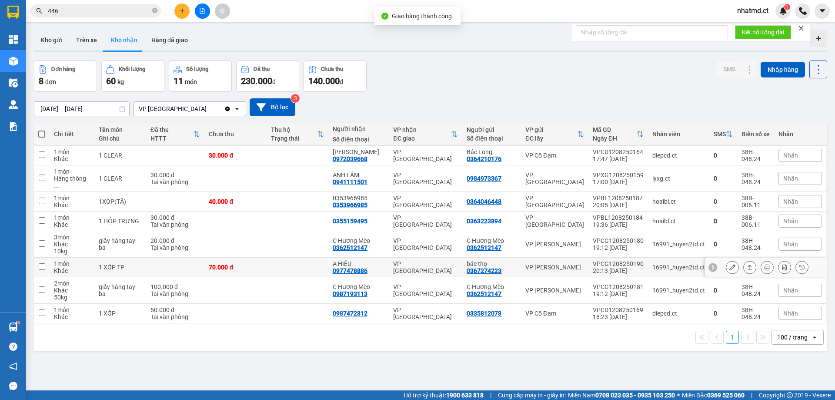
click at [266, 258] on td "70.000 đ" at bounding box center [235, 268] width 62 height 20
checkbox input "true"
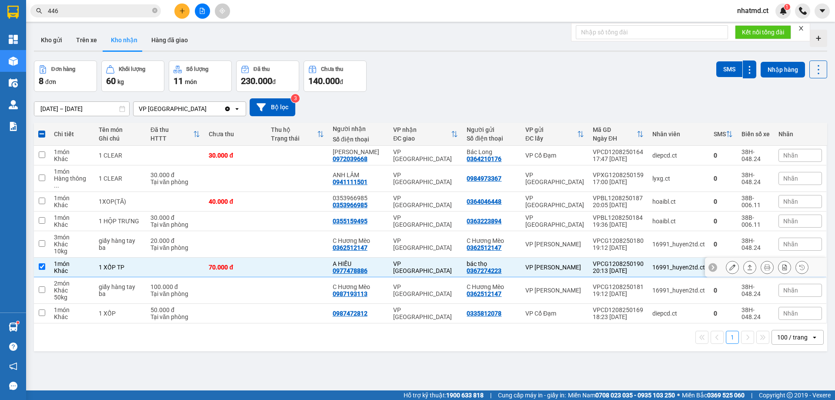
click at [728, 260] on button at bounding box center [733, 267] width 12 height 15
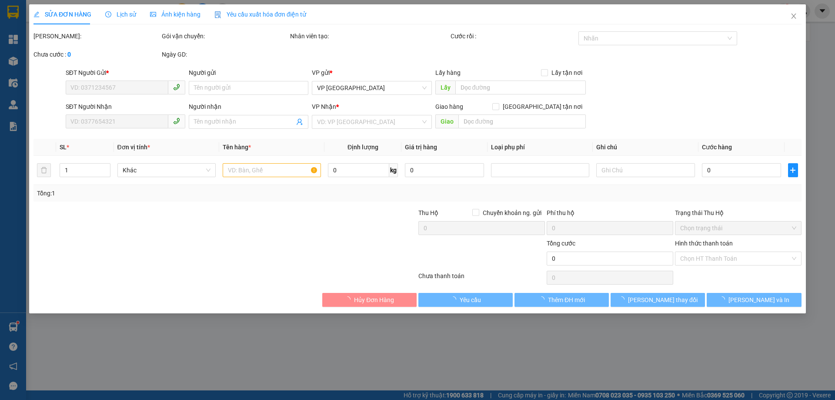
type input "0367274223"
type input "bác thọ"
type input "0977478886"
type input "A HIẾU"
type input "70.000"
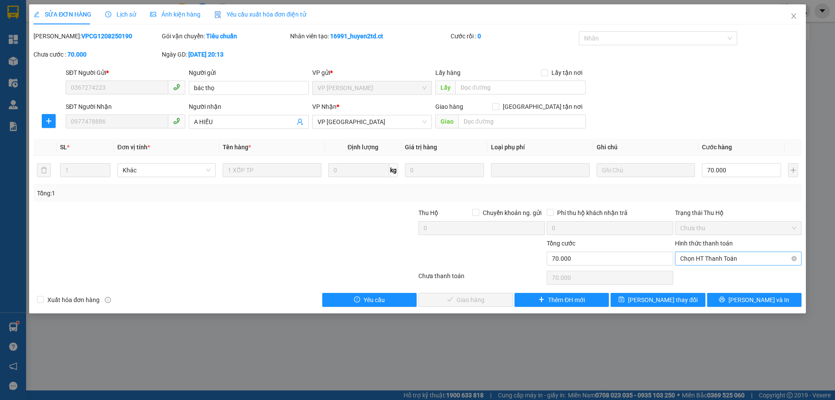
click at [710, 256] on span "Chọn HT Thanh Toán" at bounding box center [738, 258] width 116 height 13
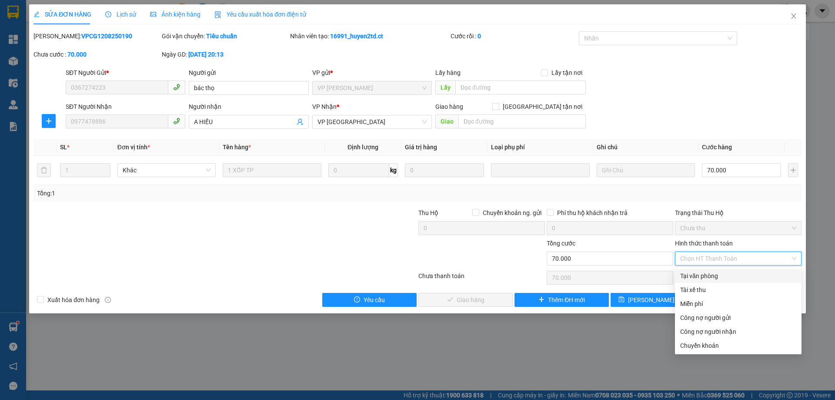
click at [711, 278] on div "Tại văn phòng" at bounding box center [738, 276] width 116 height 10
type input "0"
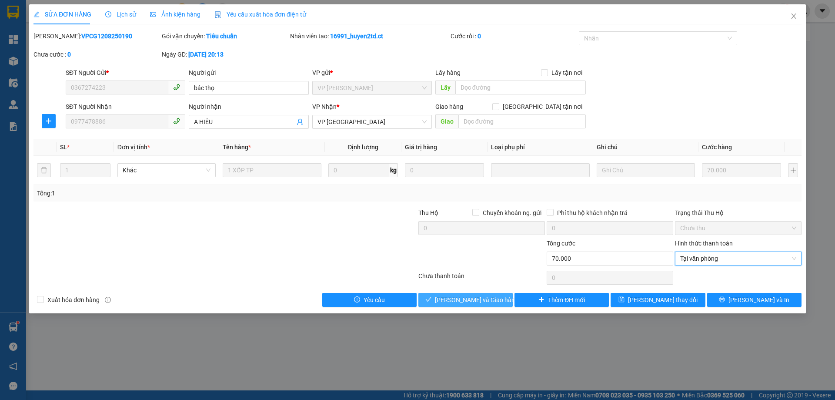
click at [465, 298] on span "[PERSON_NAME] và Giao hàng" at bounding box center [477, 300] width 84 height 10
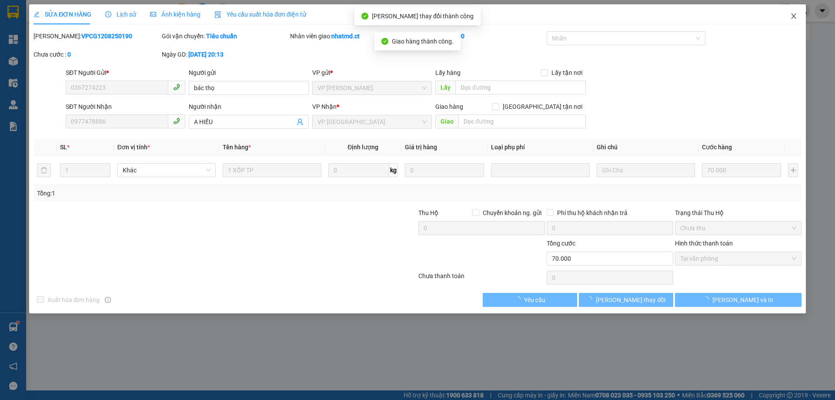
click at [791, 19] on icon "close" at bounding box center [793, 16] width 7 height 7
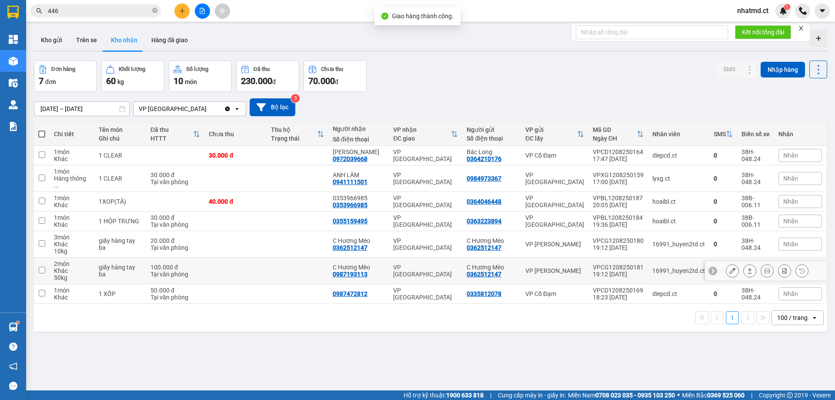
click at [293, 261] on td at bounding box center [298, 271] width 62 height 27
checkbox input "true"
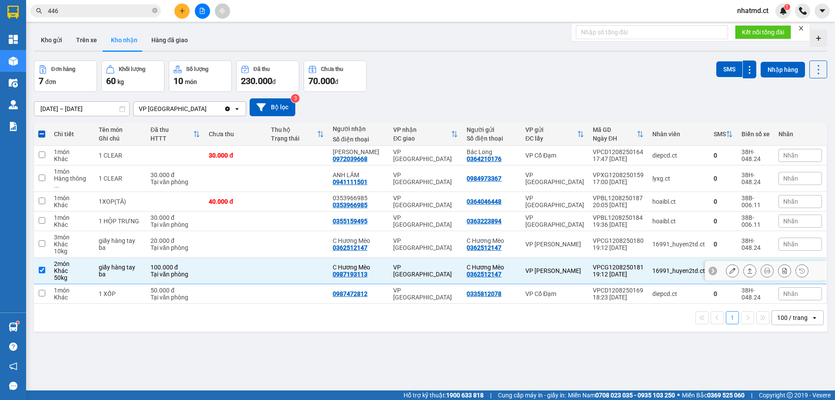
click at [730, 268] on icon at bounding box center [733, 271] width 6 height 6
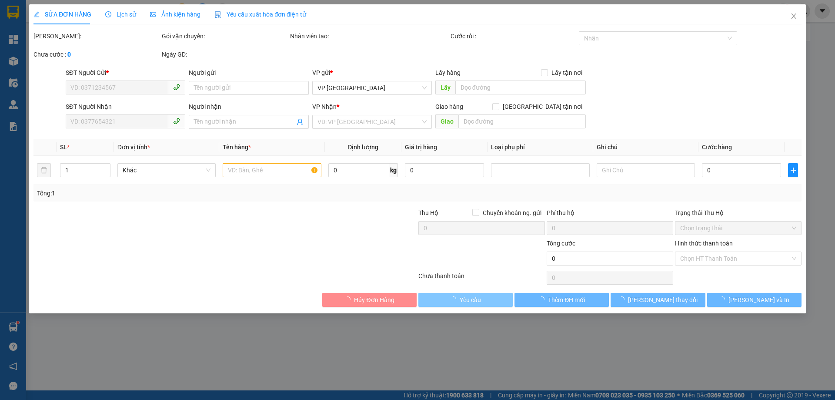
type input "0362512147"
type input "C Hương Mèo"
type input "0987193113"
type input "C Hương Mèo"
type input "100.000"
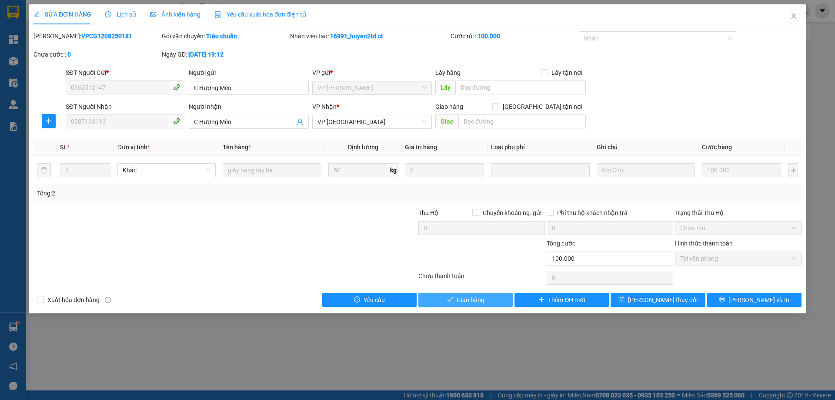
click at [443, 300] on button "Giao hàng" at bounding box center [466, 300] width 94 height 14
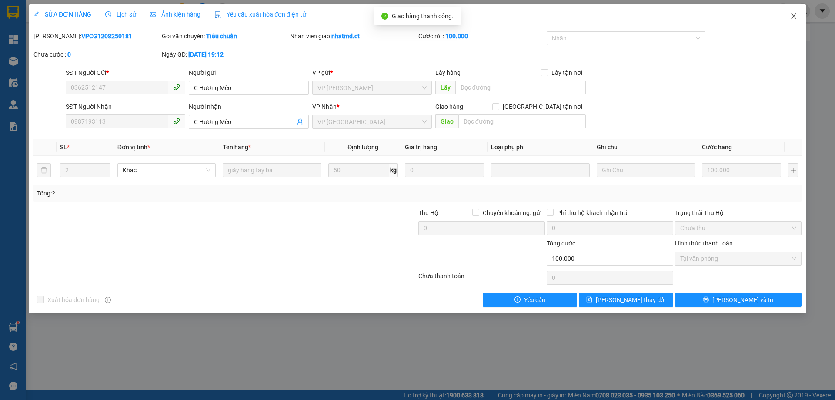
click at [797, 17] on icon "close" at bounding box center [793, 16] width 7 height 7
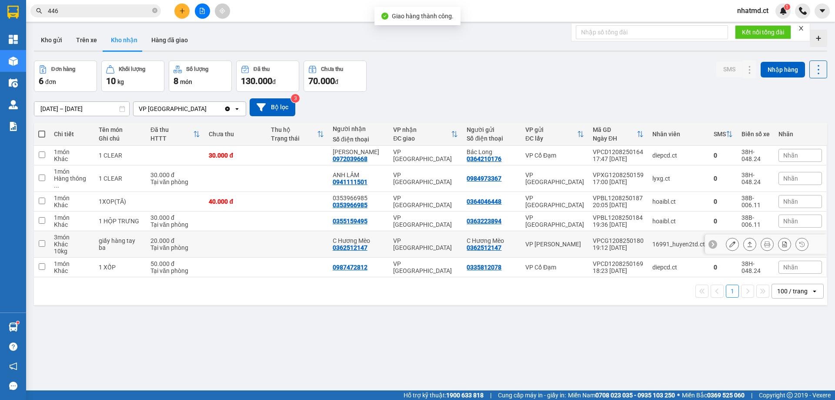
drag, startPoint x: 274, startPoint y: 238, endPoint x: 418, endPoint y: 237, distance: 144.0
click at [274, 238] on td at bounding box center [298, 244] width 62 height 27
checkbox input "true"
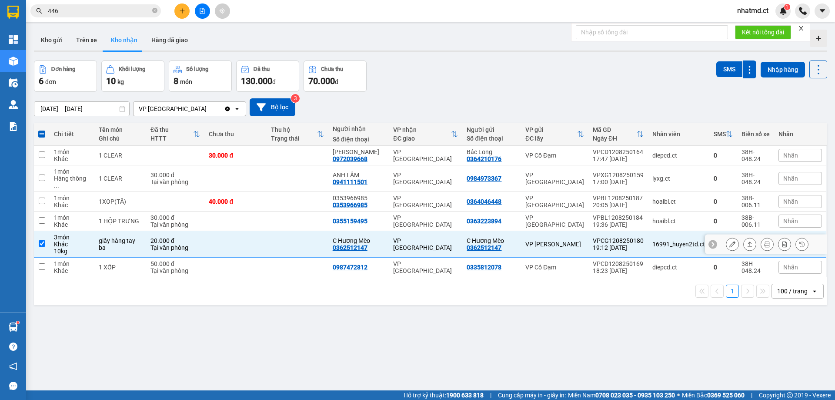
click at [727, 238] on button at bounding box center [733, 244] width 12 height 15
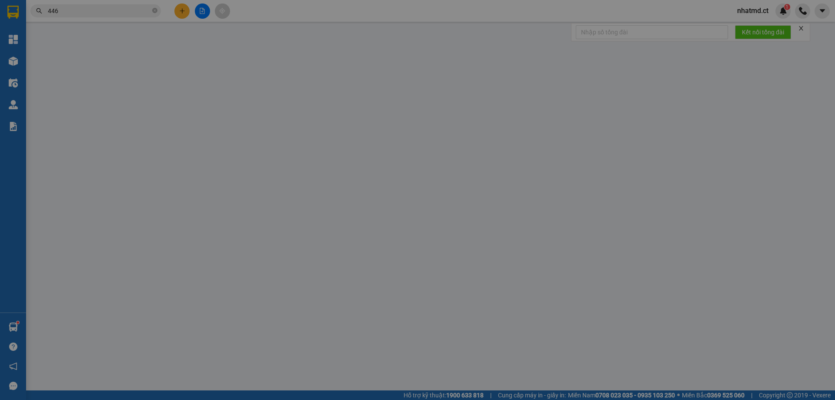
type input "0362512147"
type input "C Hương Mèo"
type input "0362512147"
type input "C Hương Mèo"
type input "20.000"
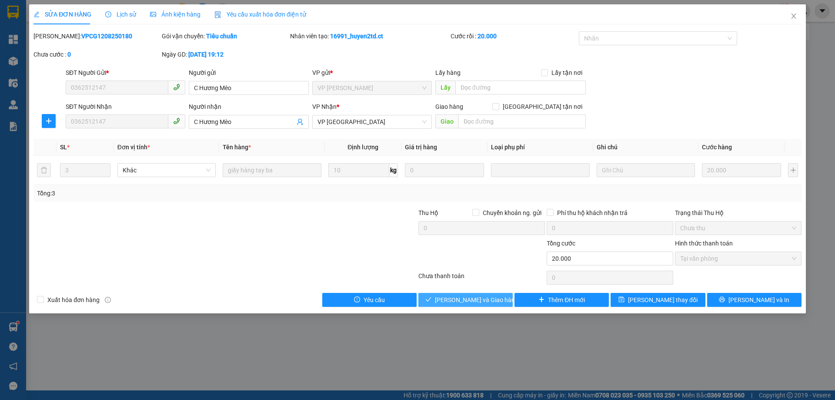
click at [485, 298] on span "[PERSON_NAME] và Giao hàng" at bounding box center [477, 300] width 84 height 10
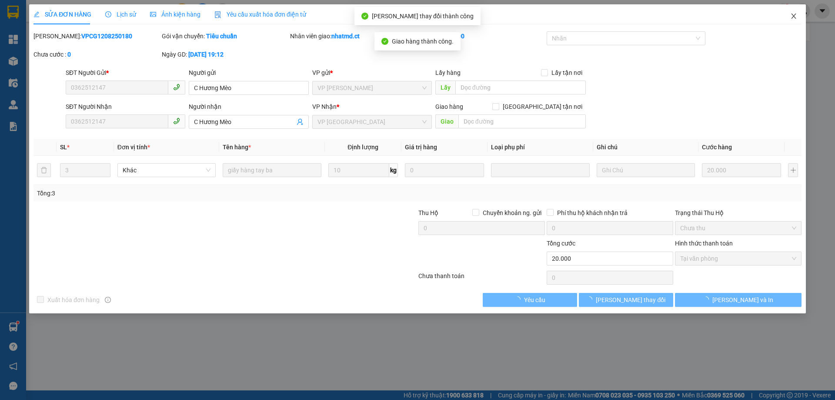
click at [790, 19] on icon "close" at bounding box center [793, 16] width 7 height 7
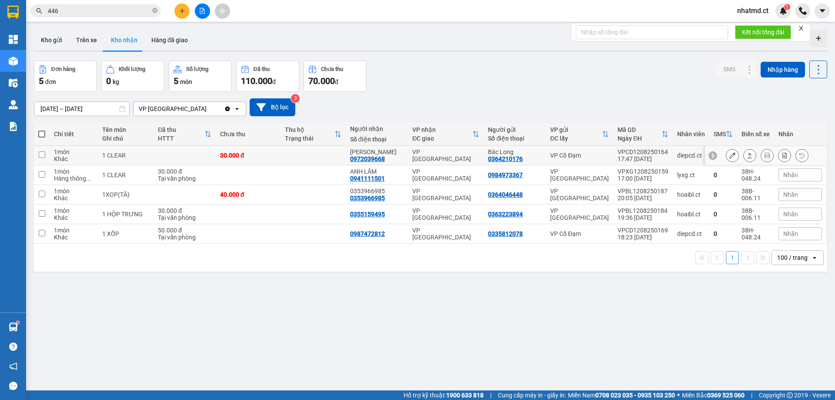
click at [286, 164] on td at bounding box center [313, 156] width 65 height 20
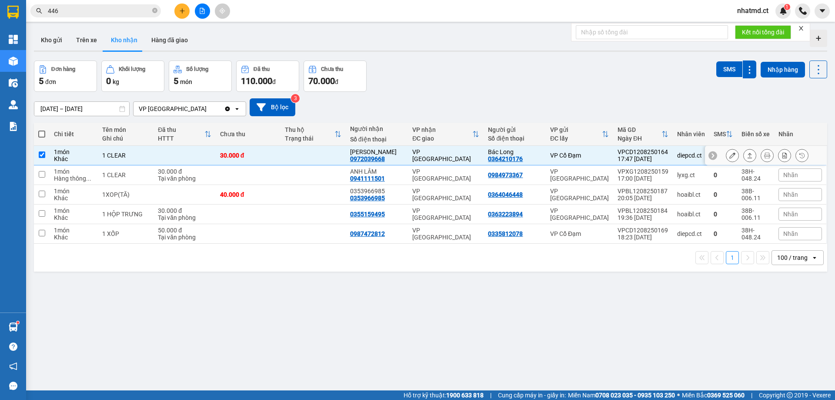
click at [284, 151] on td at bounding box center [313, 156] width 65 height 20
checkbox input "false"
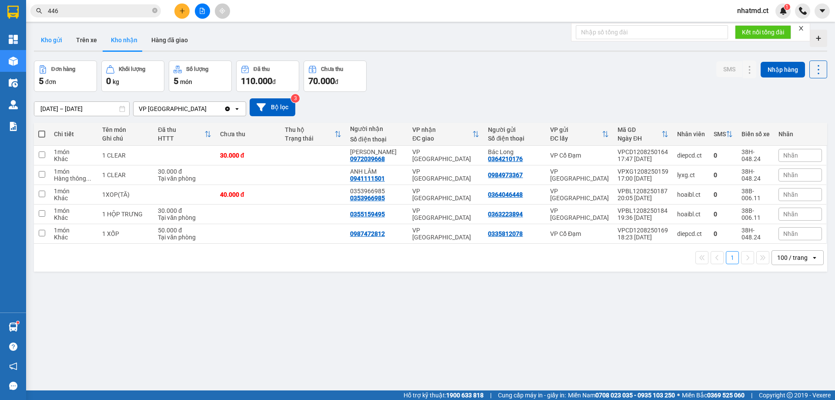
click at [63, 46] on button "Kho gửi" at bounding box center [51, 40] width 35 height 21
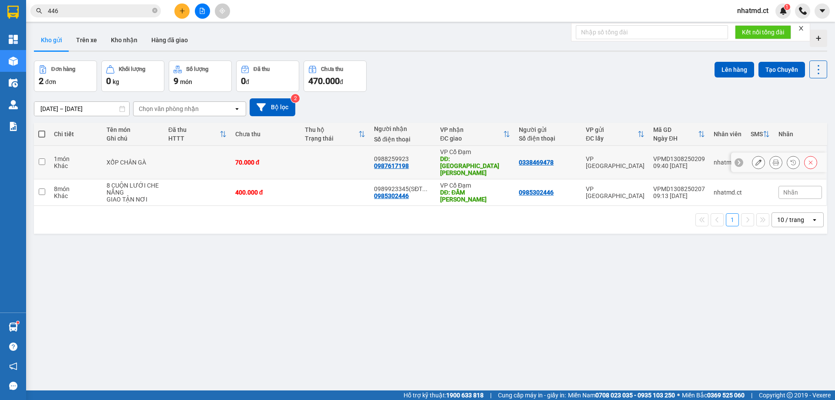
click at [117, 161] on td "XỐP CHÂN GÀ" at bounding box center [133, 162] width 62 height 33
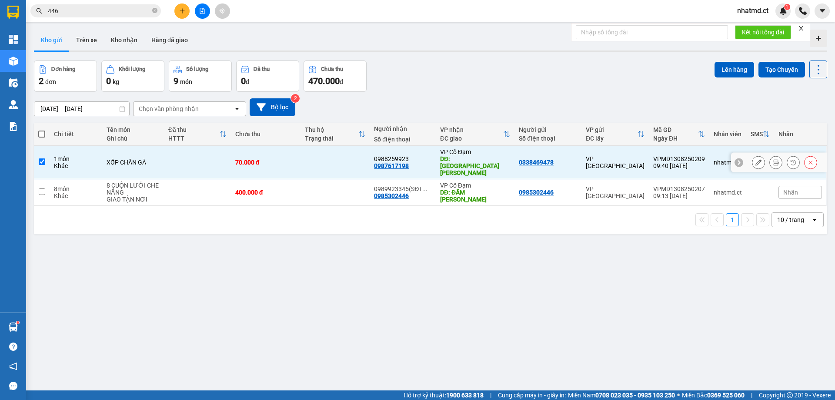
click at [111, 159] on div "XỐP CHÂN GÀ" at bounding box center [133, 162] width 53 height 7
checkbox input "false"
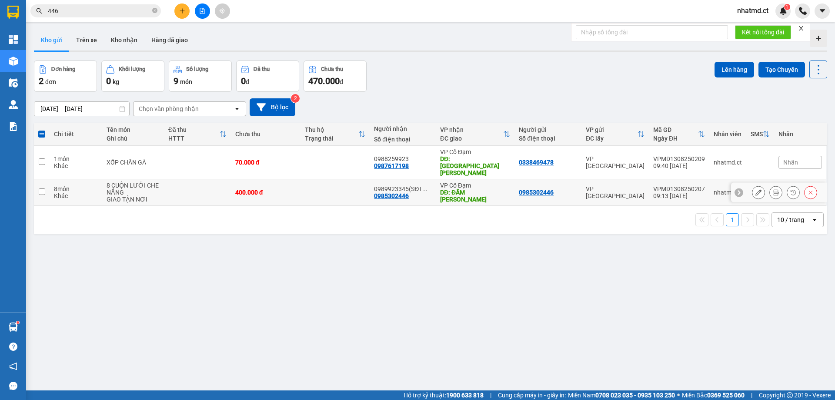
click at [122, 182] on div "8 CUỘN LƯỚI CHE NẮNG" at bounding box center [133, 189] width 53 height 14
checkbox input "true"
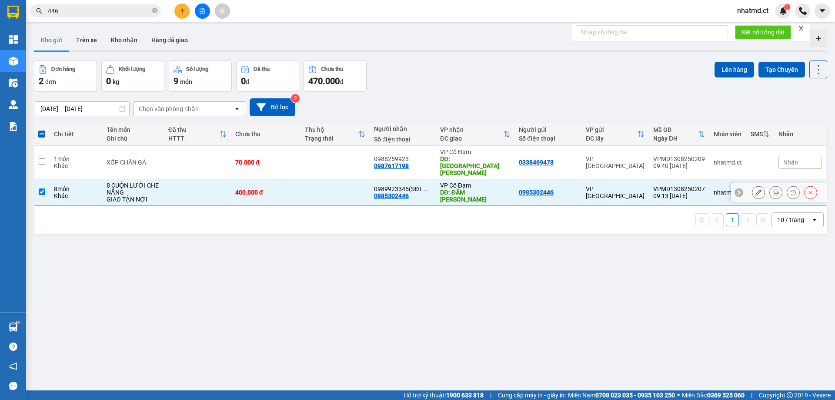
click at [756, 189] on icon at bounding box center [759, 192] width 6 height 6
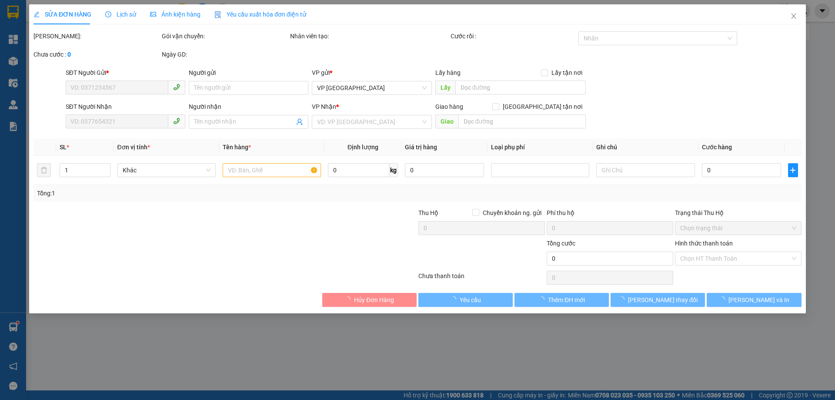
type input "0985302446"
type input "0989923345(SĐT NN Ạ)"
type input "ĐẦM [PERSON_NAME]"
type input "400.000"
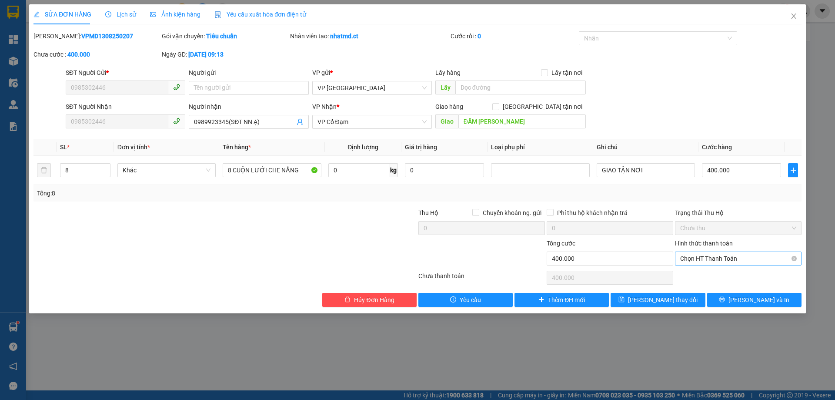
click at [722, 257] on span "Chọn HT Thanh Toán" at bounding box center [738, 258] width 116 height 13
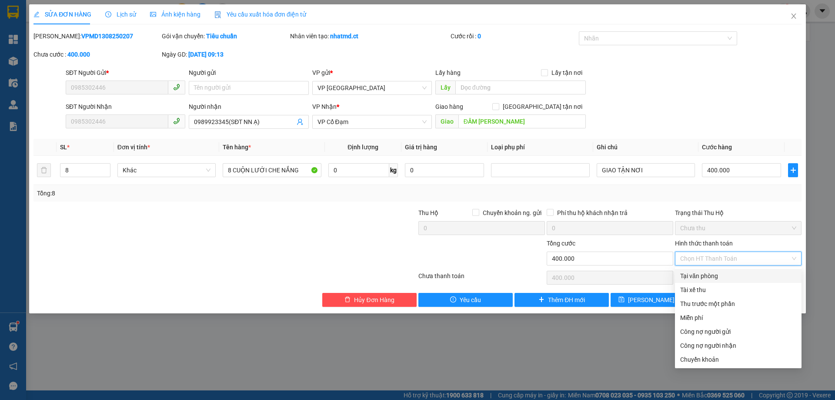
click at [708, 275] on div "Tại văn phòng" at bounding box center [738, 276] width 116 height 10
type input "0"
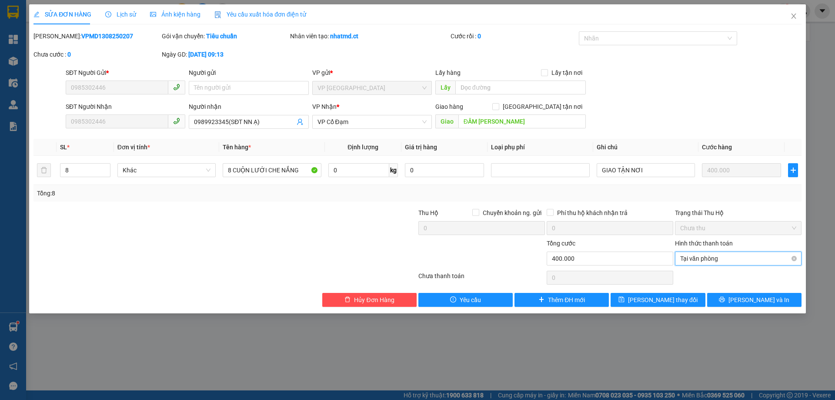
click at [714, 258] on span "Tại văn phòng" at bounding box center [738, 258] width 116 height 13
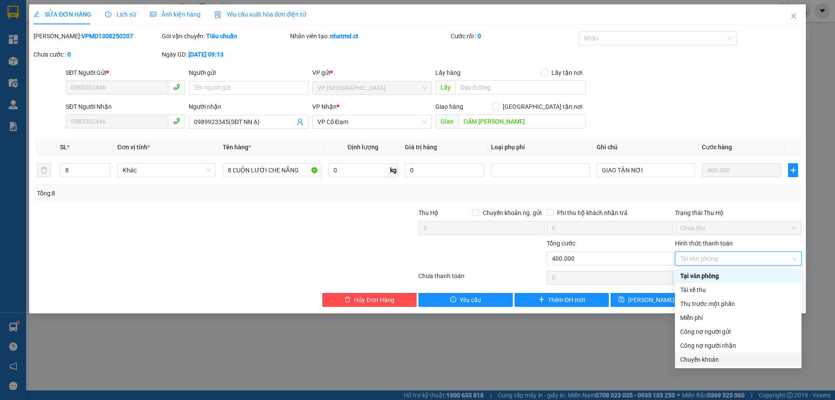
click at [706, 362] on div "Chuyển khoản" at bounding box center [738, 360] width 116 height 10
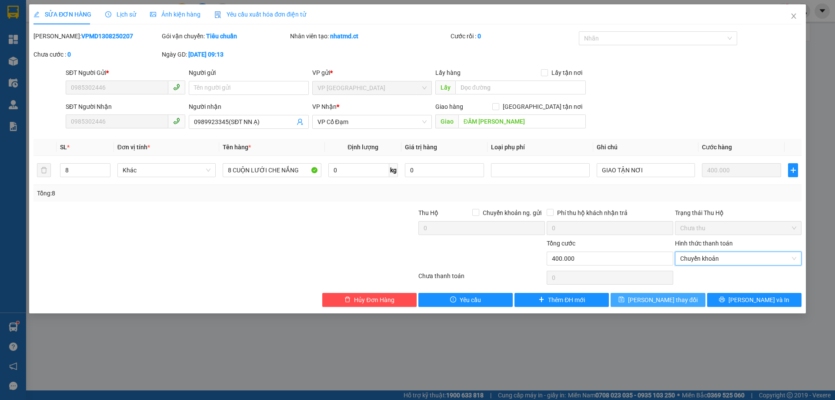
click at [693, 300] on button "[PERSON_NAME] thay đổi" at bounding box center [658, 300] width 94 height 14
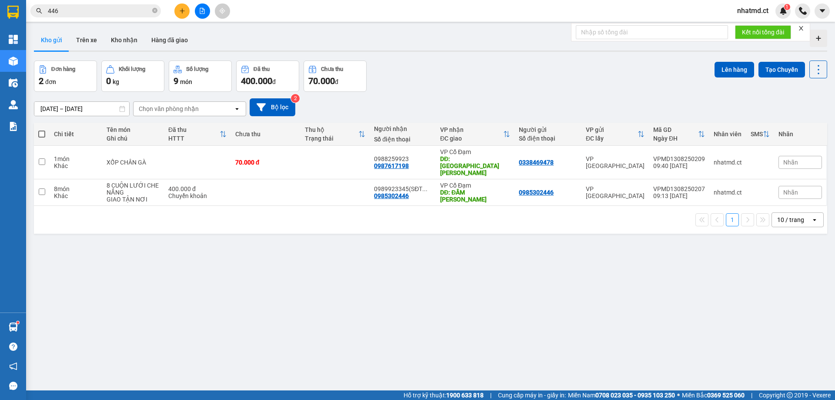
drag, startPoint x: 44, startPoint y: 134, endPoint x: 60, endPoint y: 134, distance: 15.7
click at [44, 134] on span at bounding box center [41, 134] width 7 height 7
click at [42, 130] on input "checkbox" at bounding box center [42, 130] width 0 height 0
checkbox input "true"
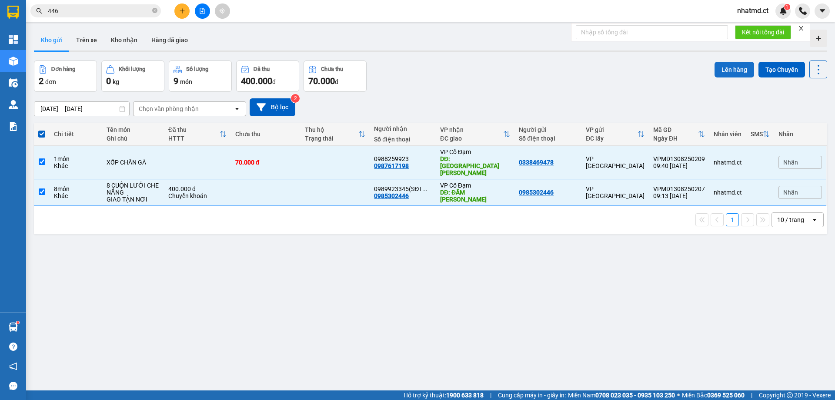
click at [731, 74] on button "Lên hàng" at bounding box center [735, 70] width 40 height 16
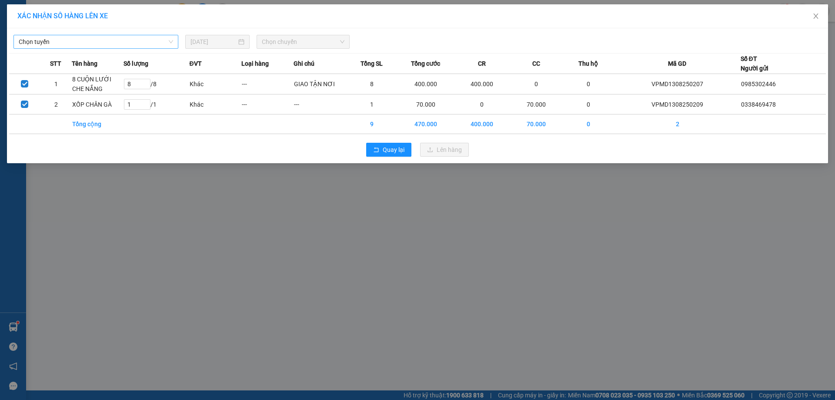
click at [117, 47] on span "Chọn tuyến" at bounding box center [96, 41] width 154 height 13
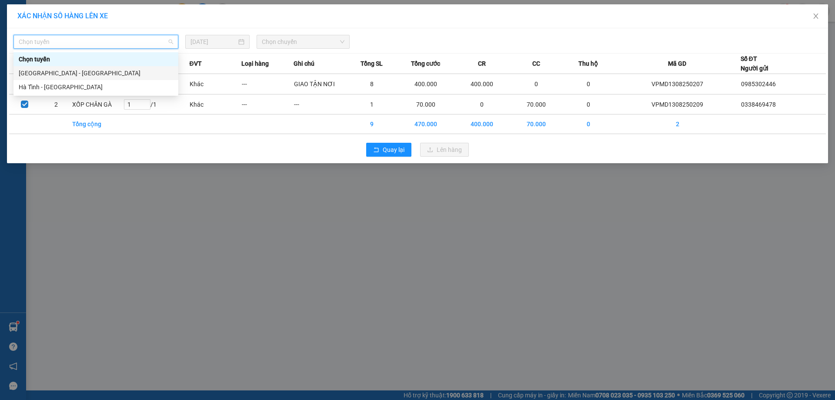
click at [95, 72] on div "[GEOGRAPHIC_DATA] - [GEOGRAPHIC_DATA]" at bounding box center [96, 73] width 154 height 10
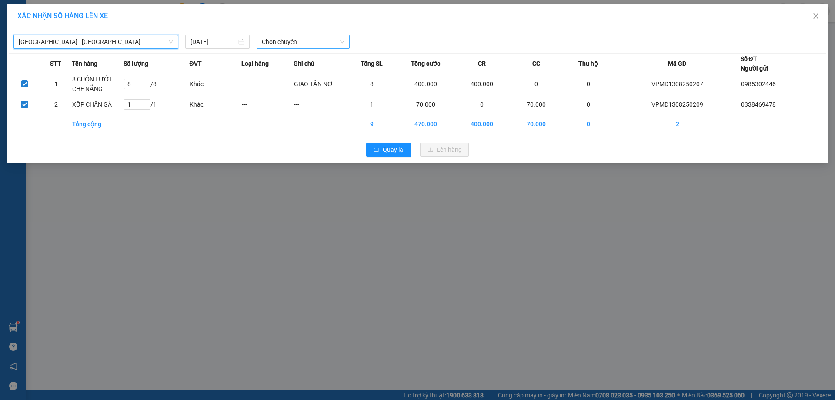
click at [320, 35] on div "Chọn chuyến" at bounding box center [303, 42] width 93 height 14
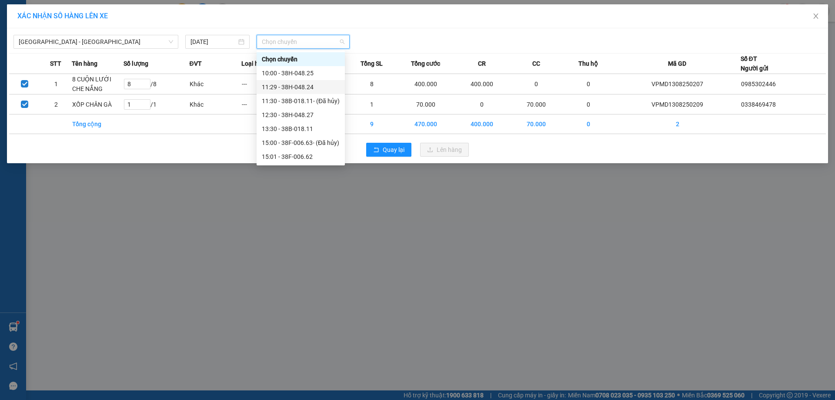
click at [293, 90] on div "11:29 - 38H-048.24" at bounding box center [301, 87] width 78 height 10
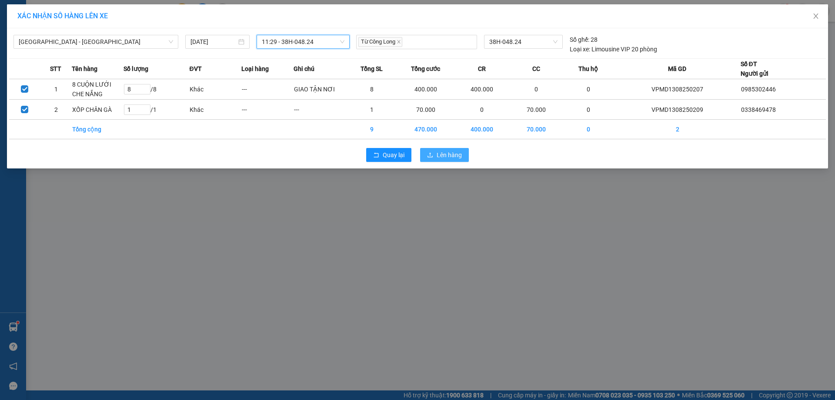
click at [460, 155] on span "Lên hàng" at bounding box center [449, 155] width 25 height 10
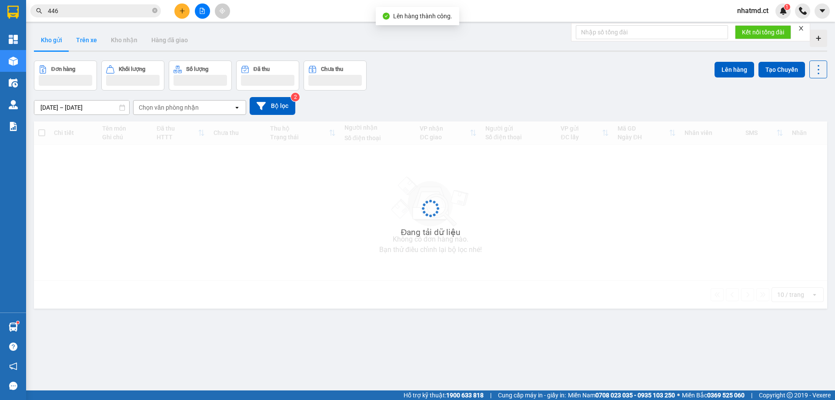
click at [89, 39] on button "Trên xe" at bounding box center [86, 40] width 35 height 21
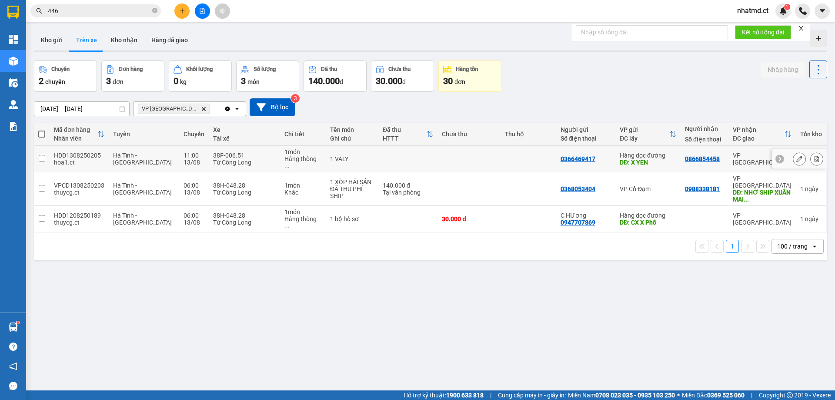
click at [815, 156] on icon at bounding box center [817, 159] width 5 height 6
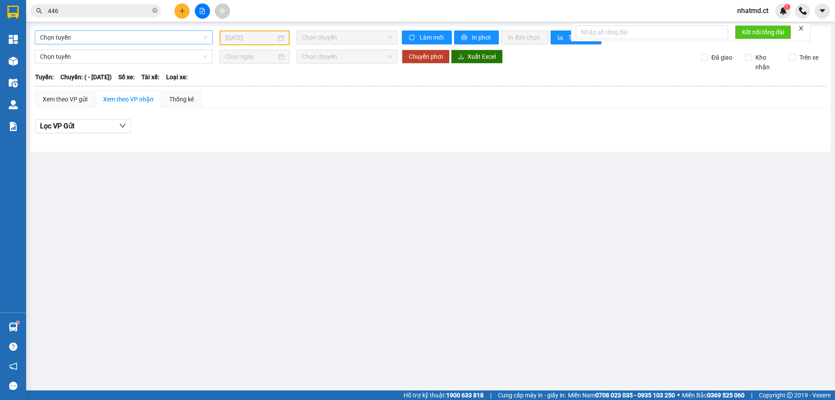
click at [121, 44] on span "Chọn tuyến" at bounding box center [123, 37] width 167 height 13
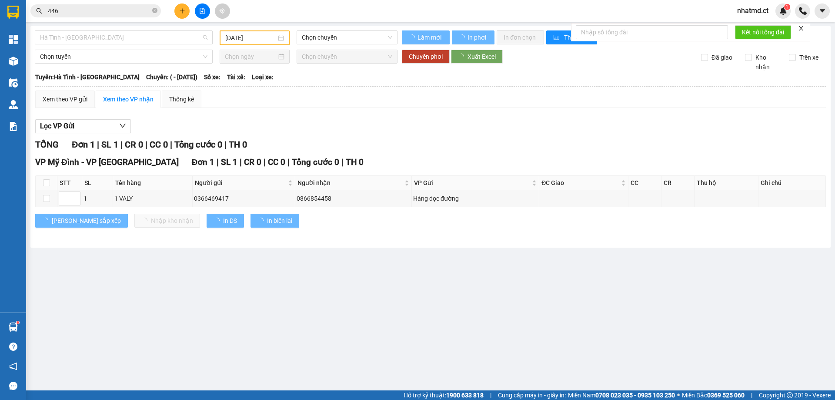
type input "[DATE]"
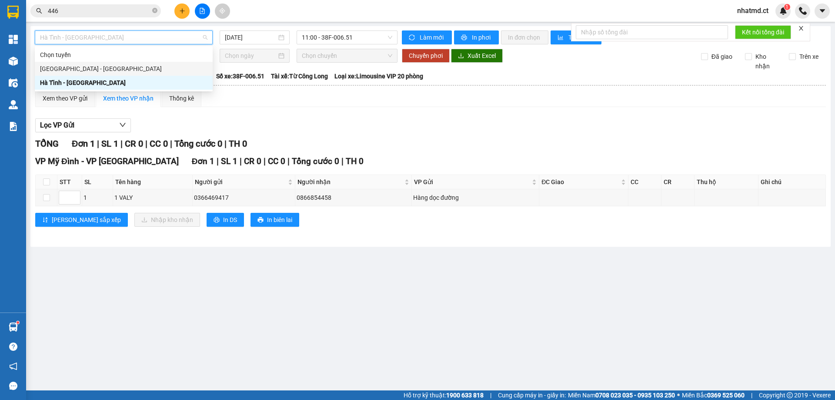
click at [104, 70] on div "[GEOGRAPHIC_DATA] - [GEOGRAPHIC_DATA]" at bounding box center [123, 69] width 167 height 10
type input "[DATE]"
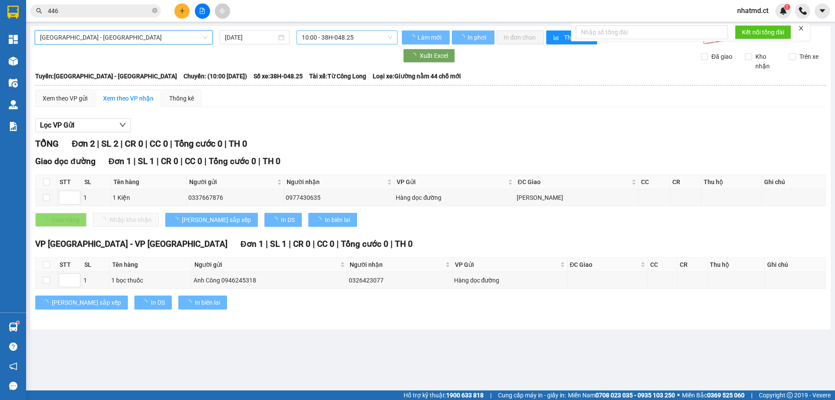
click at [330, 37] on span "10:00 - 38H-048.25" at bounding box center [347, 37] width 90 height 13
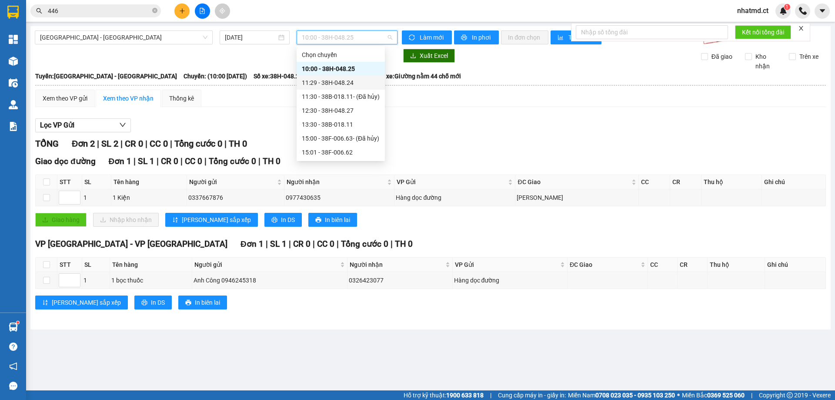
click at [345, 84] on div "11:29 - 38H-048.24" at bounding box center [341, 83] width 78 height 10
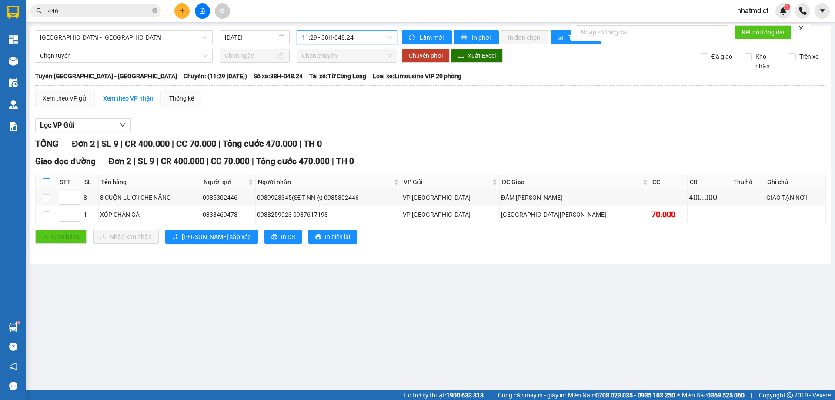
click at [45, 180] on input "checkbox" at bounding box center [46, 181] width 7 height 7
checkbox input "true"
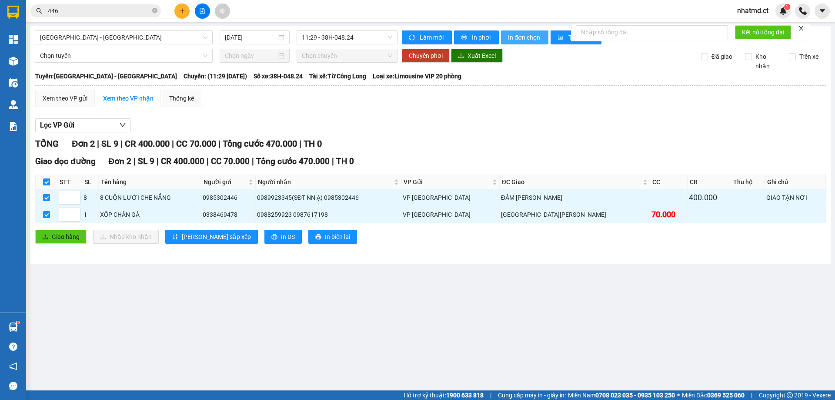
click at [516, 31] on button "In đơn chọn" at bounding box center [524, 37] width 47 height 14
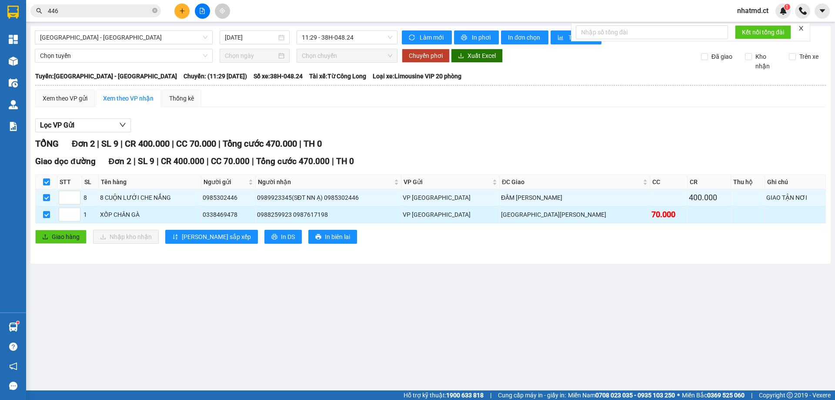
click at [124, 214] on div "XỐP CHÂN GÀ" at bounding box center [150, 215] width 100 height 10
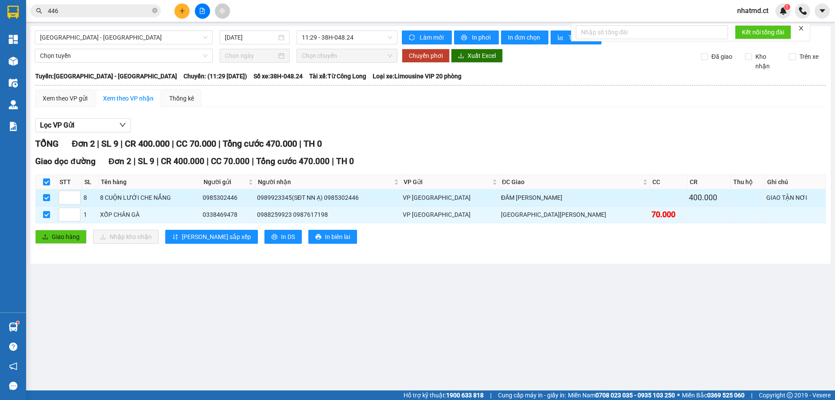
click at [132, 201] on div "8 CUỘN LƯỚI CHE NẮNG" at bounding box center [150, 198] width 100 height 10
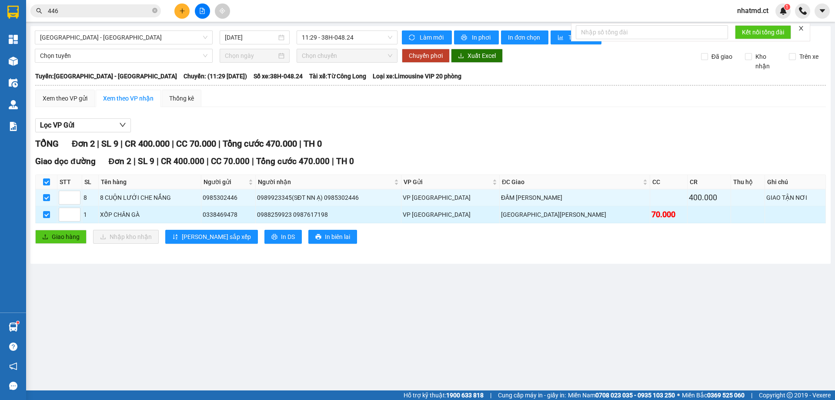
click at [549, 215] on div "[GEOGRAPHIC_DATA][PERSON_NAME]" at bounding box center [574, 215] width 147 height 10
click at [548, 215] on div "[GEOGRAPHIC_DATA][PERSON_NAME]" at bounding box center [574, 215] width 147 height 10
click at [547, 215] on div "[GEOGRAPHIC_DATA][PERSON_NAME]" at bounding box center [574, 215] width 147 height 10
click at [547, 214] on div "[GEOGRAPHIC_DATA][PERSON_NAME]" at bounding box center [574, 215] width 147 height 10
click at [546, 214] on div "[GEOGRAPHIC_DATA][PERSON_NAME]" at bounding box center [574, 215] width 147 height 10
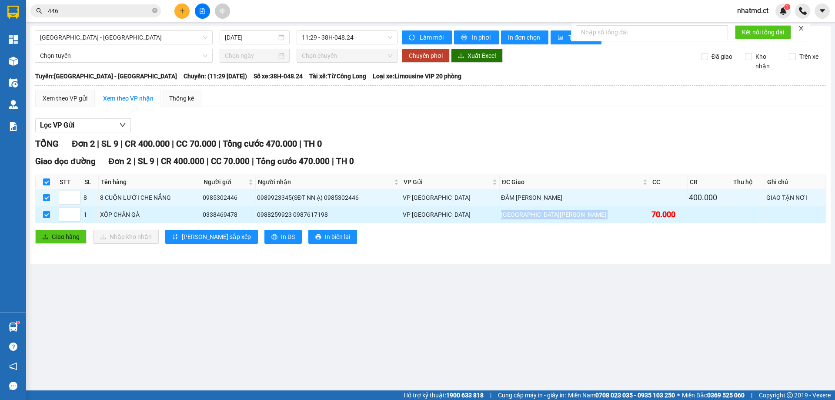
click at [546, 214] on div "[GEOGRAPHIC_DATA][PERSON_NAME]" at bounding box center [574, 215] width 147 height 10
click at [531, 218] on div "[GEOGRAPHIC_DATA][PERSON_NAME]" at bounding box center [574, 215] width 147 height 10
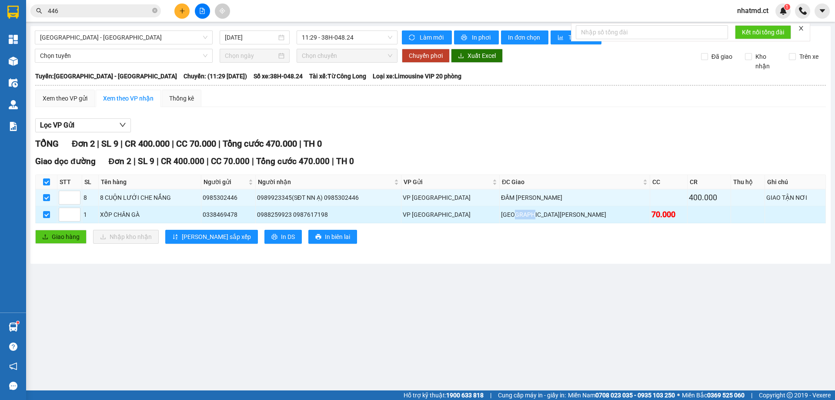
click at [531, 218] on div "[GEOGRAPHIC_DATA][PERSON_NAME]" at bounding box center [574, 215] width 147 height 10
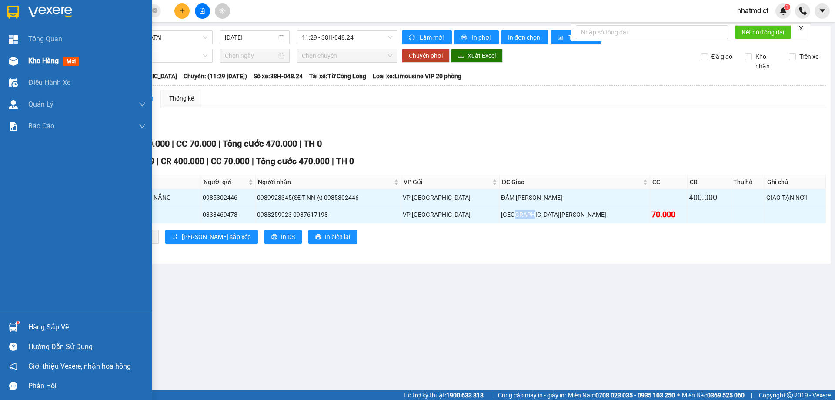
click at [48, 59] on span "Kho hàng" at bounding box center [43, 61] width 30 height 8
